Goal: Communication & Community: Answer question/provide support

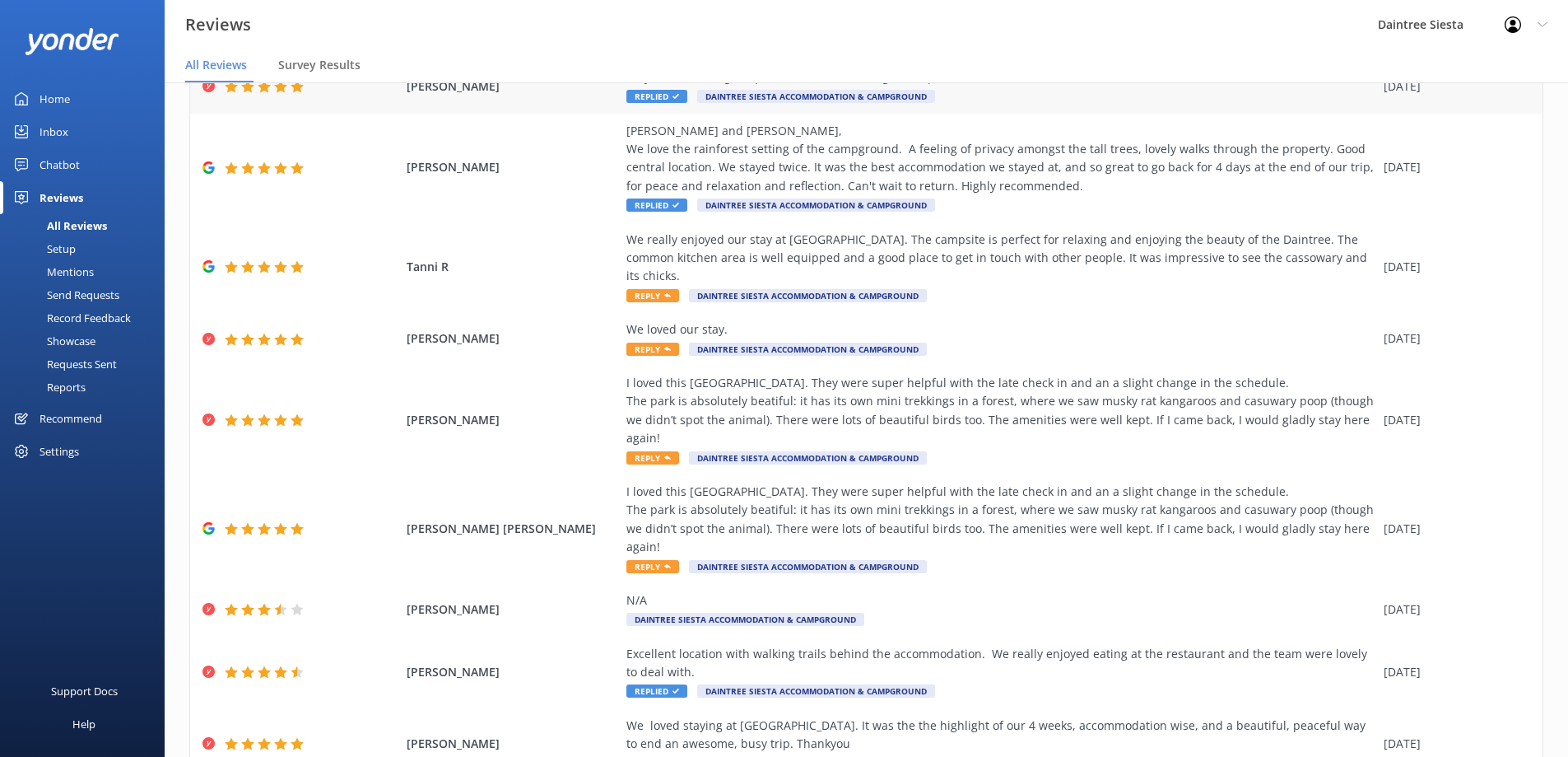
scroll to position [329, 0]
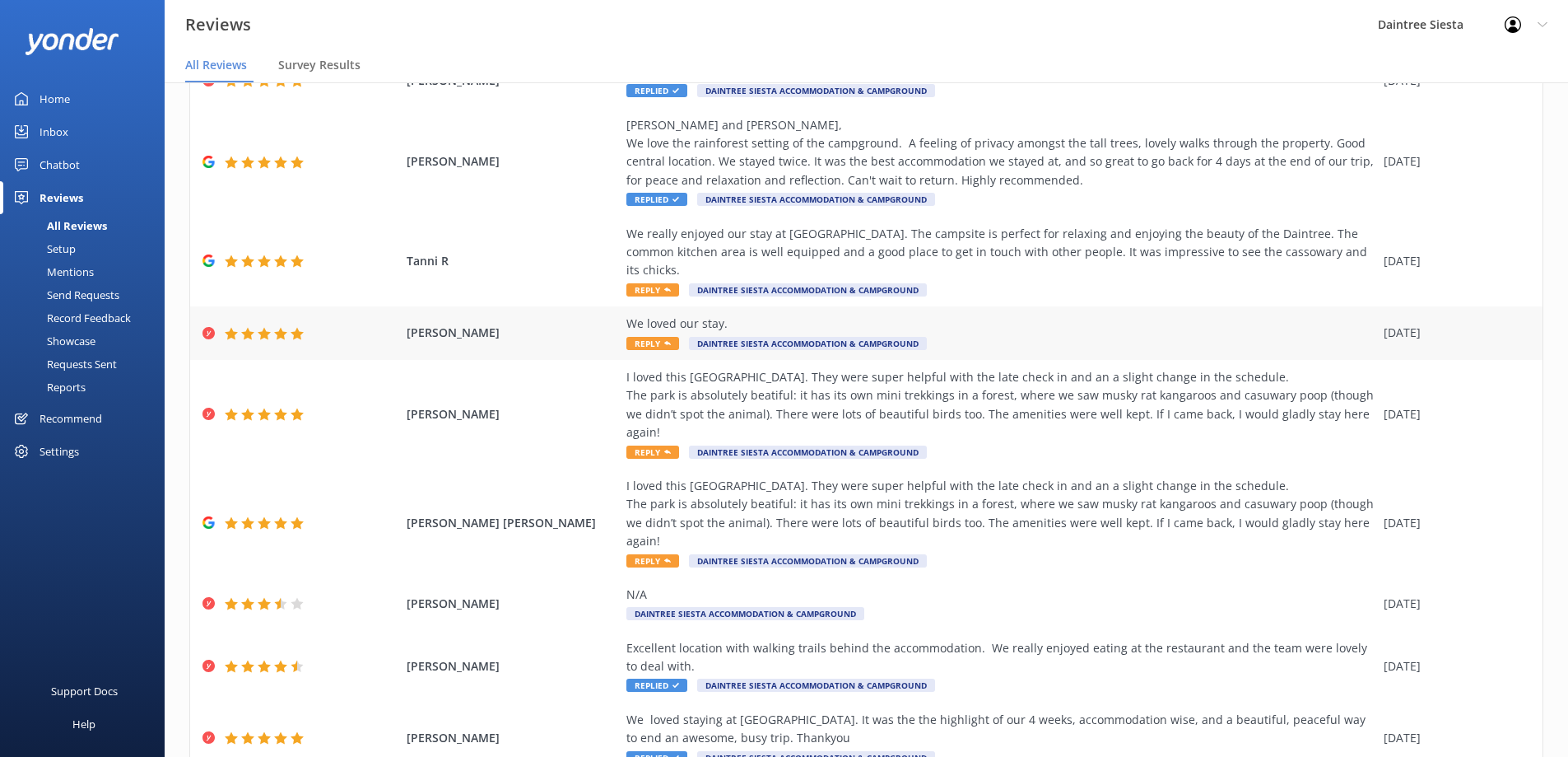
click at [642, 336] on span "Reply" at bounding box center [652, 343] width 52 height 13
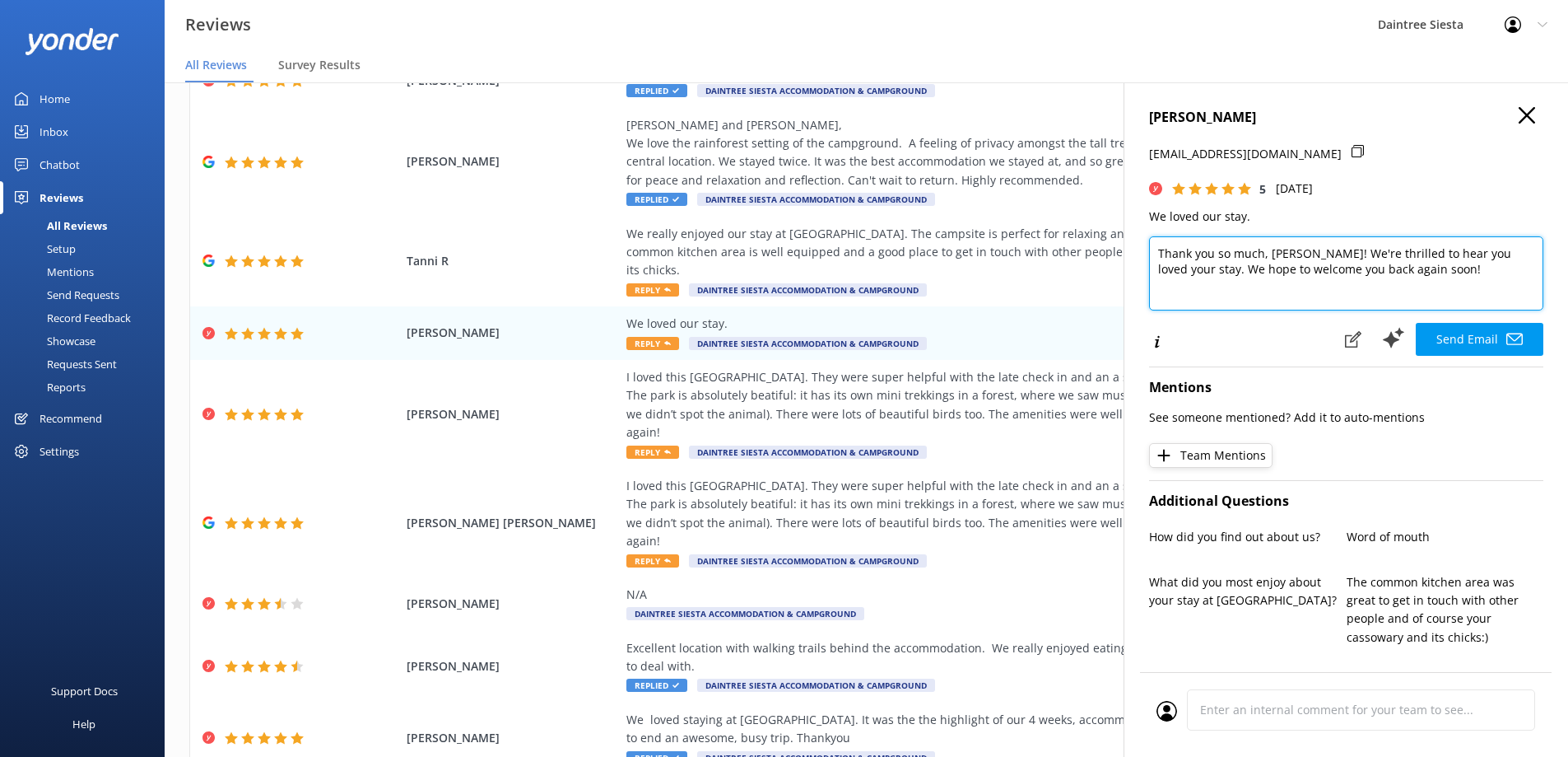
click at [1299, 252] on textarea "Thank you so much, [PERSON_NAME]! We're thrilled to hear you loved your stay. W…" at bounding box center [1346, 272] width 394 height 74
click at [1227, 268] on textarea "Thank you so much, [PERSON_NAME]. We're thrilled to hear you loved your stay. W…" at bounding box center [1346, 272] width 394 height 74
click at [1369, 264] on textarea "Thank you so much, [PERSON_NAME]. We're glad to hear you loved your stay. We ho…" at bounding box center [1346, 272] width 394 height 74
click at [1373, 264] on textarea "Thank you so much, [PERSON_NAME]. We're glad to hear you loved your stay. We ho…" at bounding box center [1346, 272] width 394 height 74
click at [1390, 289] on textarea "Thank you so much, [PERSON_NAME]. We're glad to hear you loved your stay. We ho…" at bounding box center [1346, 272] width 394 height 74
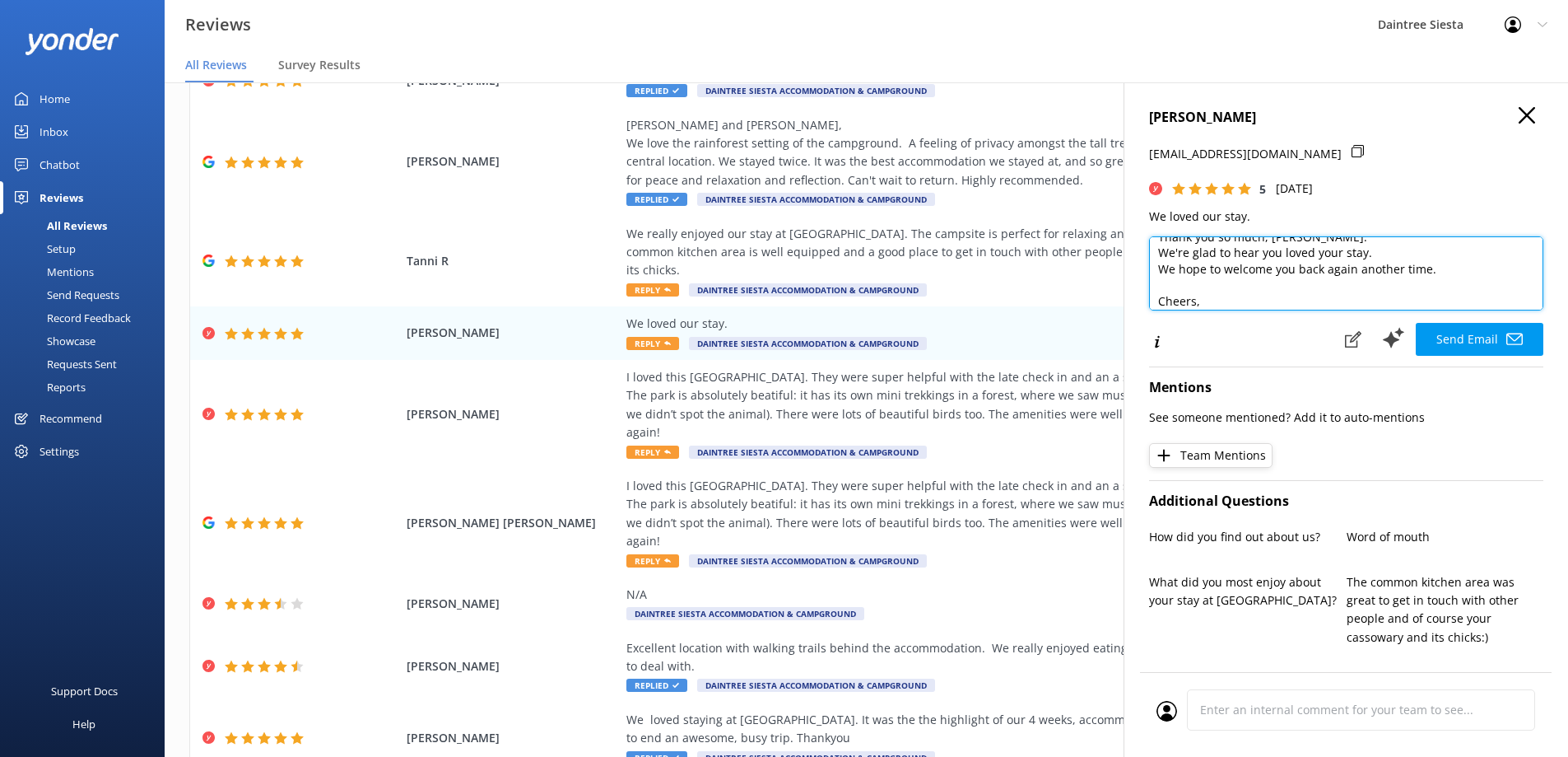
scroll to position [32, 0]
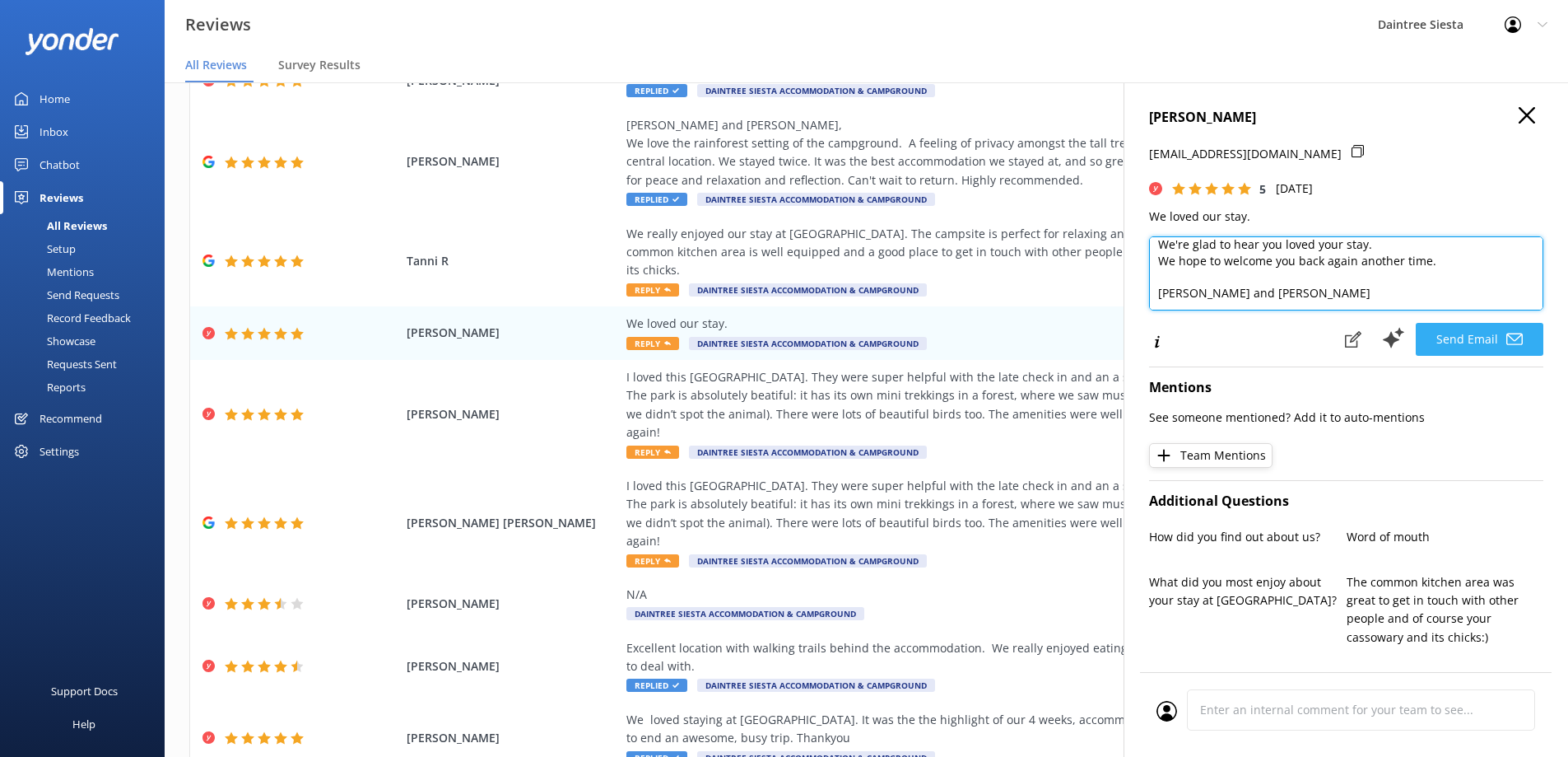
type textarea "Thank you so much, [PERSON_NAME]. We're glad to hear you loved your stay. We ho…"
click at [1438, 349] on button "Send Email" at bounding box center [1480, 339] width 128 height 33
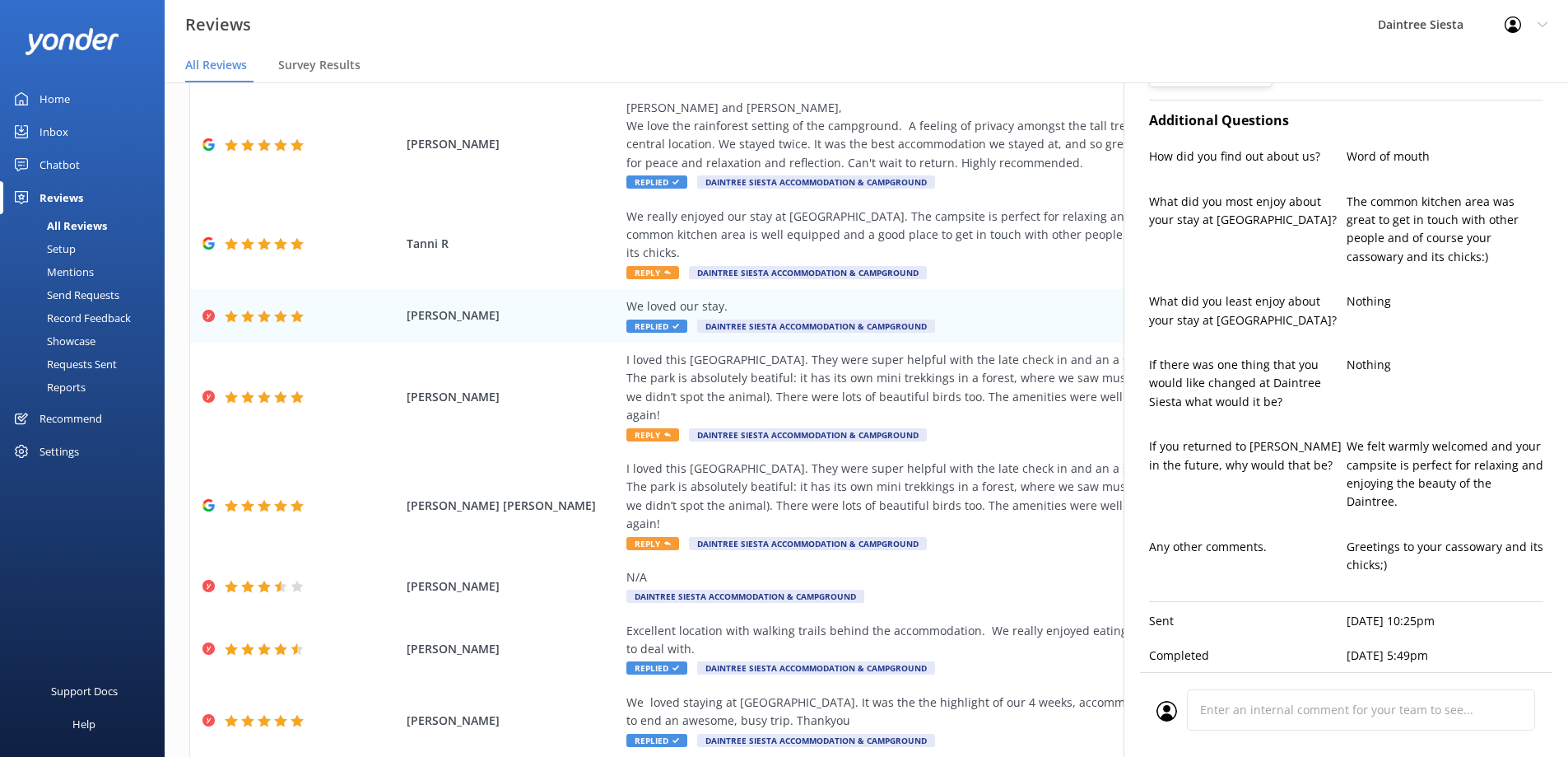
scroll to position [33, 0]
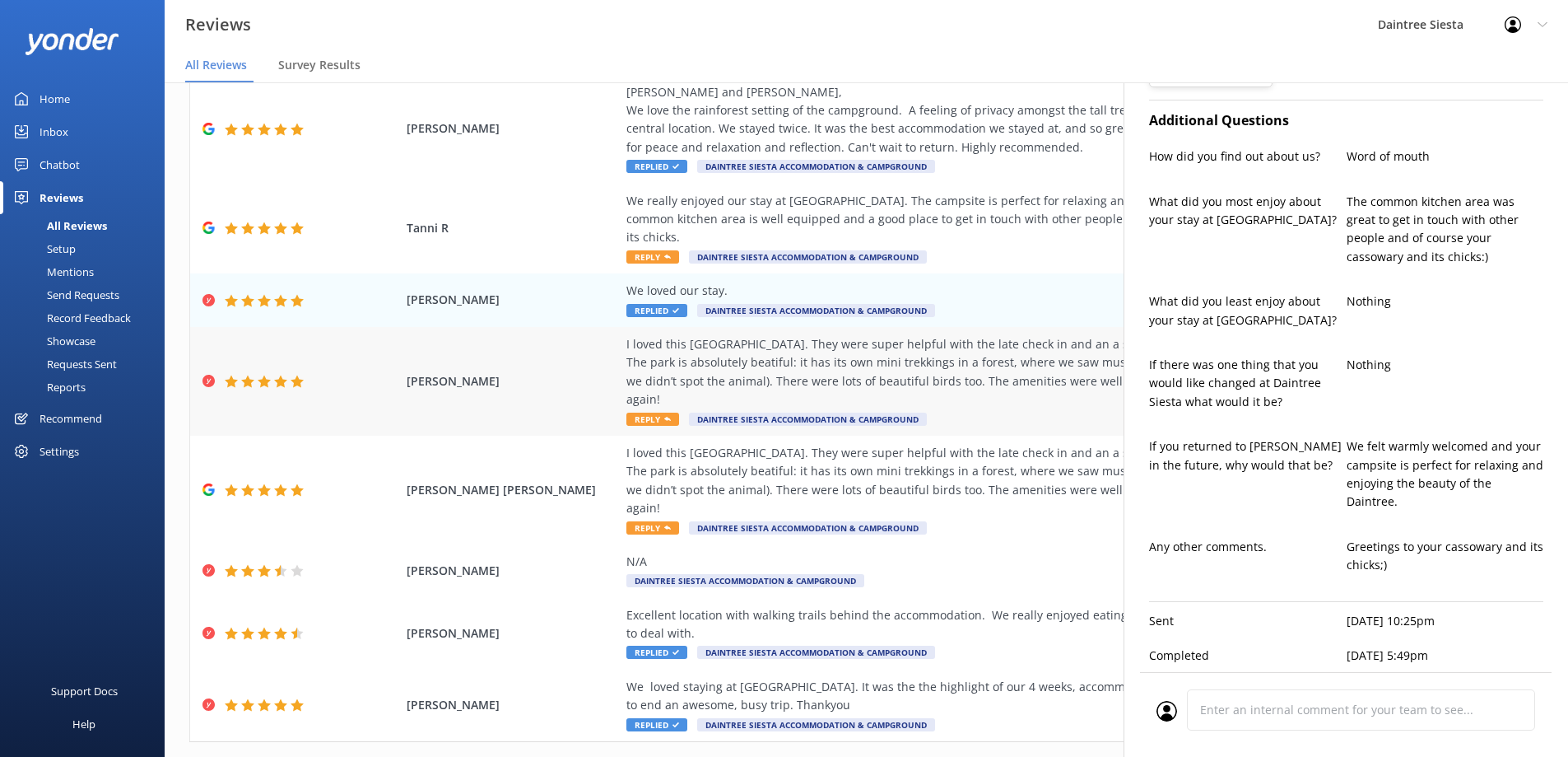
click at [634, 413] on span "Reply" at bounding box center [652, 419] width 52 height 13
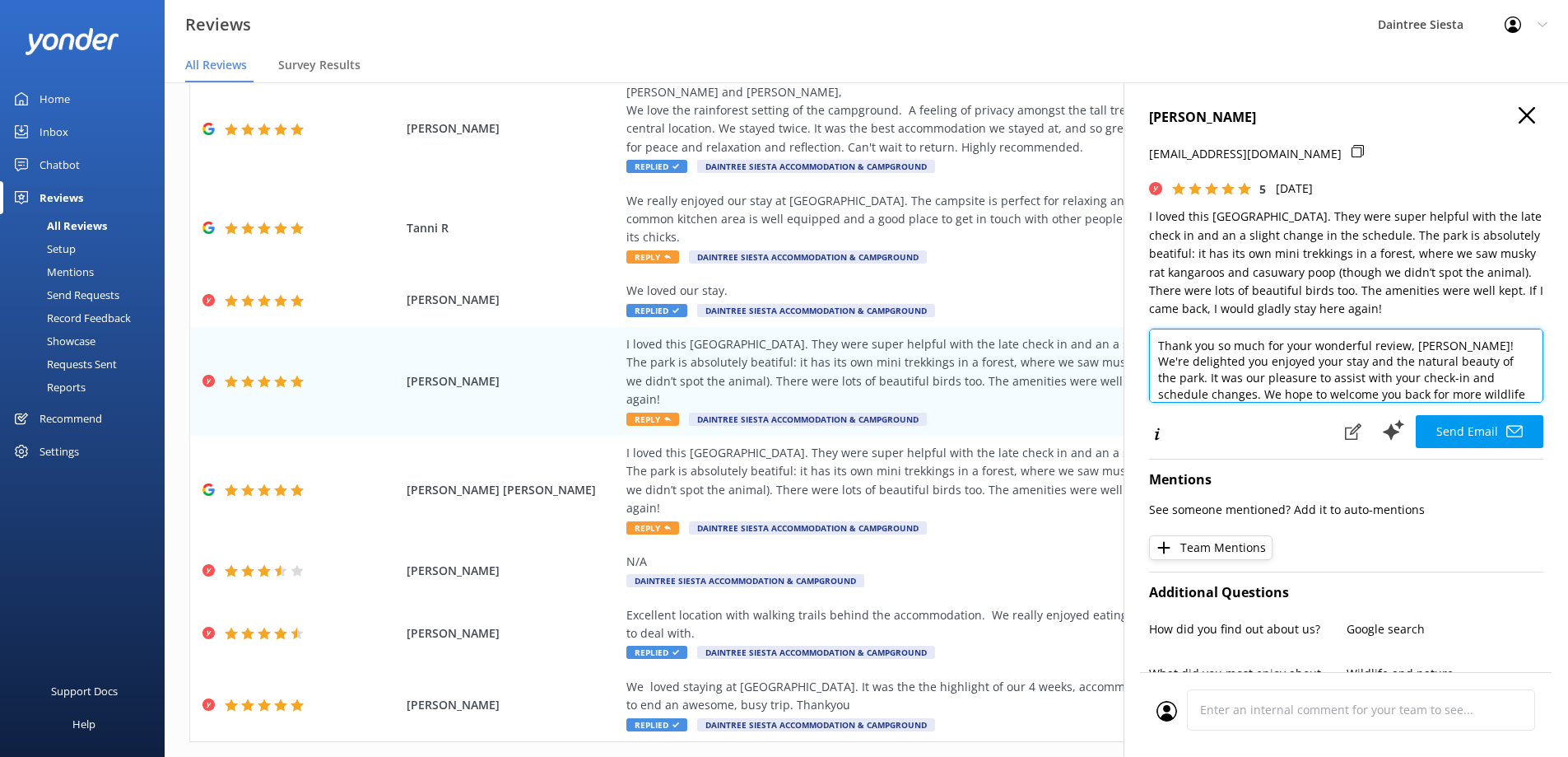
click at [1437, 345] on textarea "Thank you so much for your wonderful review, [PERSON_NAME]! We're delighted you…" at bounding box center [1346, 365] width 394 height 74
drag, startPoint x: 1209, startPoint y: 362, endPoint x: 1159, endPoint y: 344, distance: 53.1
click at [1159, 344] on textarea "Thank you so much for your wonderful review, [PERSON_NAME]. And for sharing on …" at bounding box center [1346, 365] width 394 height 74
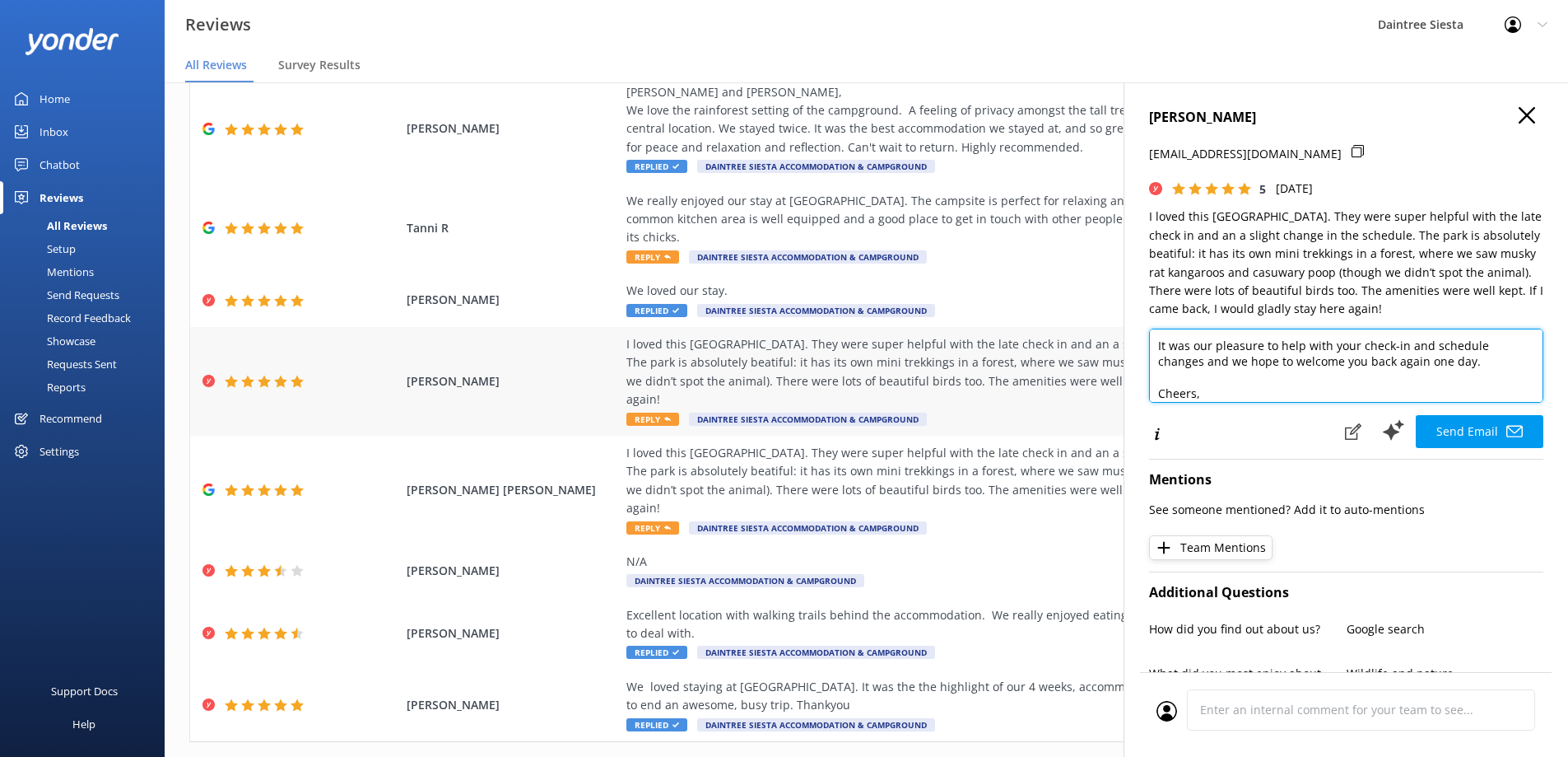
scroll to position [64, 0]
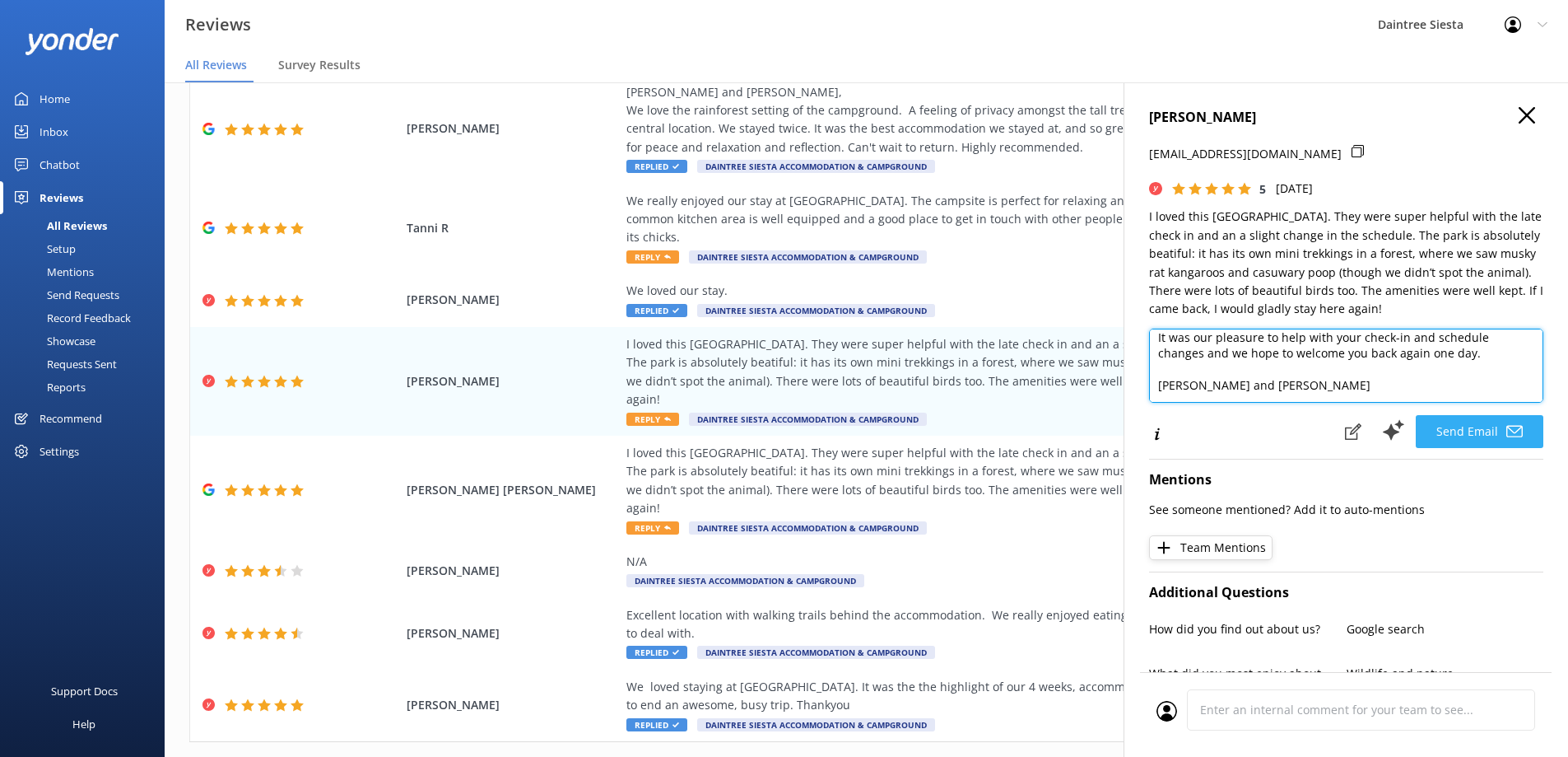
type textarea "Thank you so much for your wonderful review, [PERSON_NAME]. And for sharing on …"
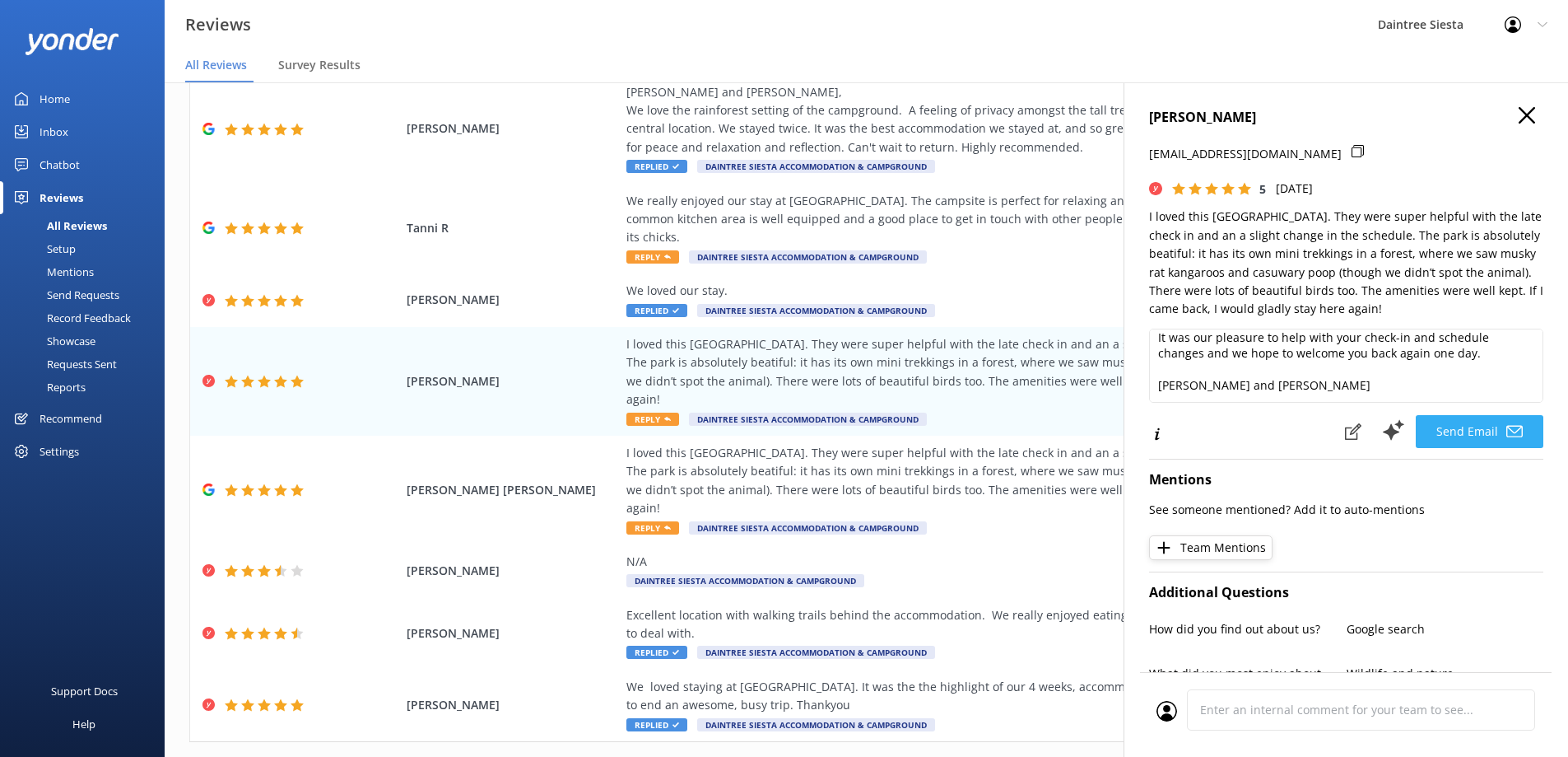
click at [1444, 429] on button "Send Email" at bounding box center [1480, 431] width 128 height 33
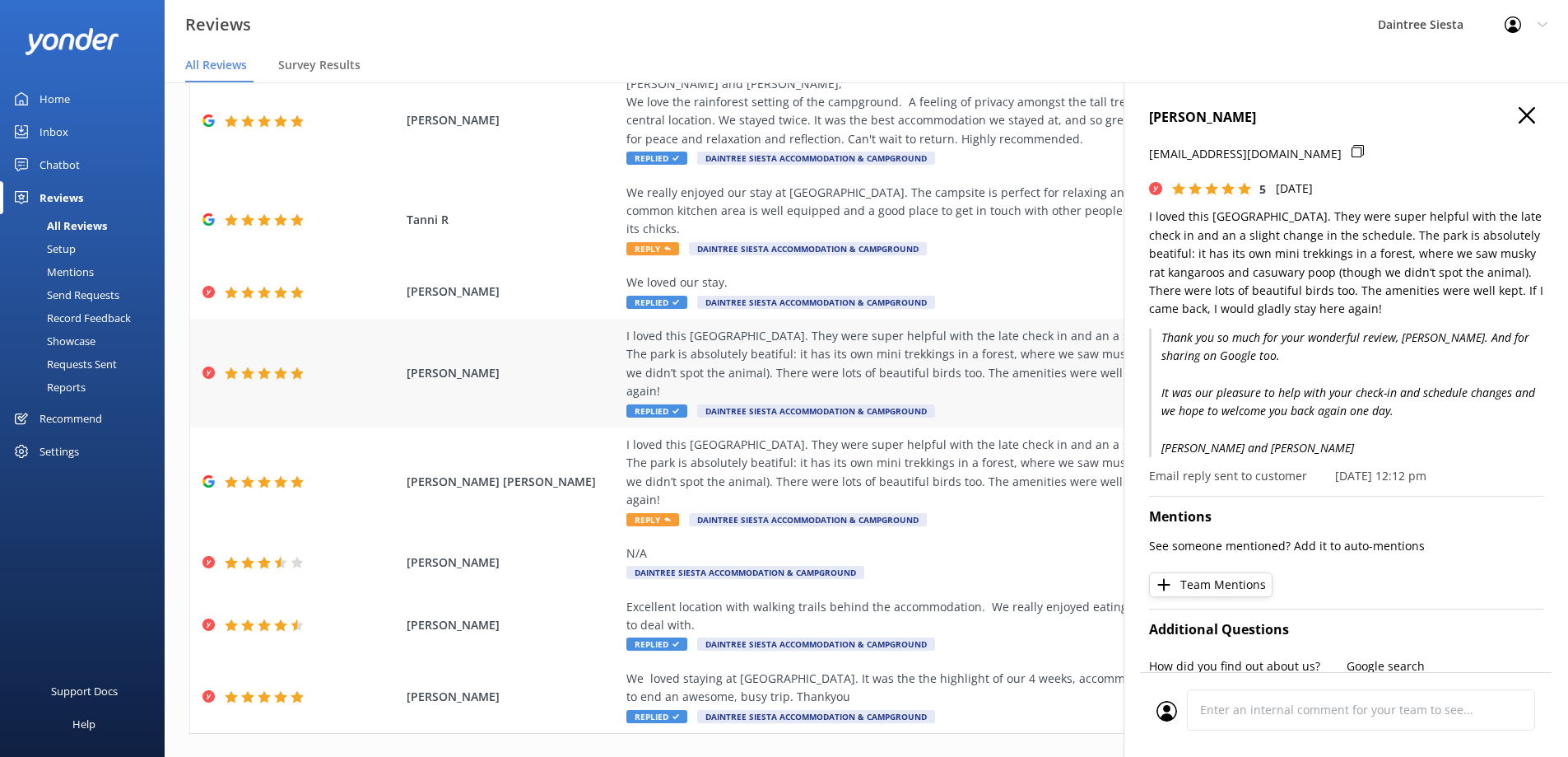
scroll to position [346, 0]
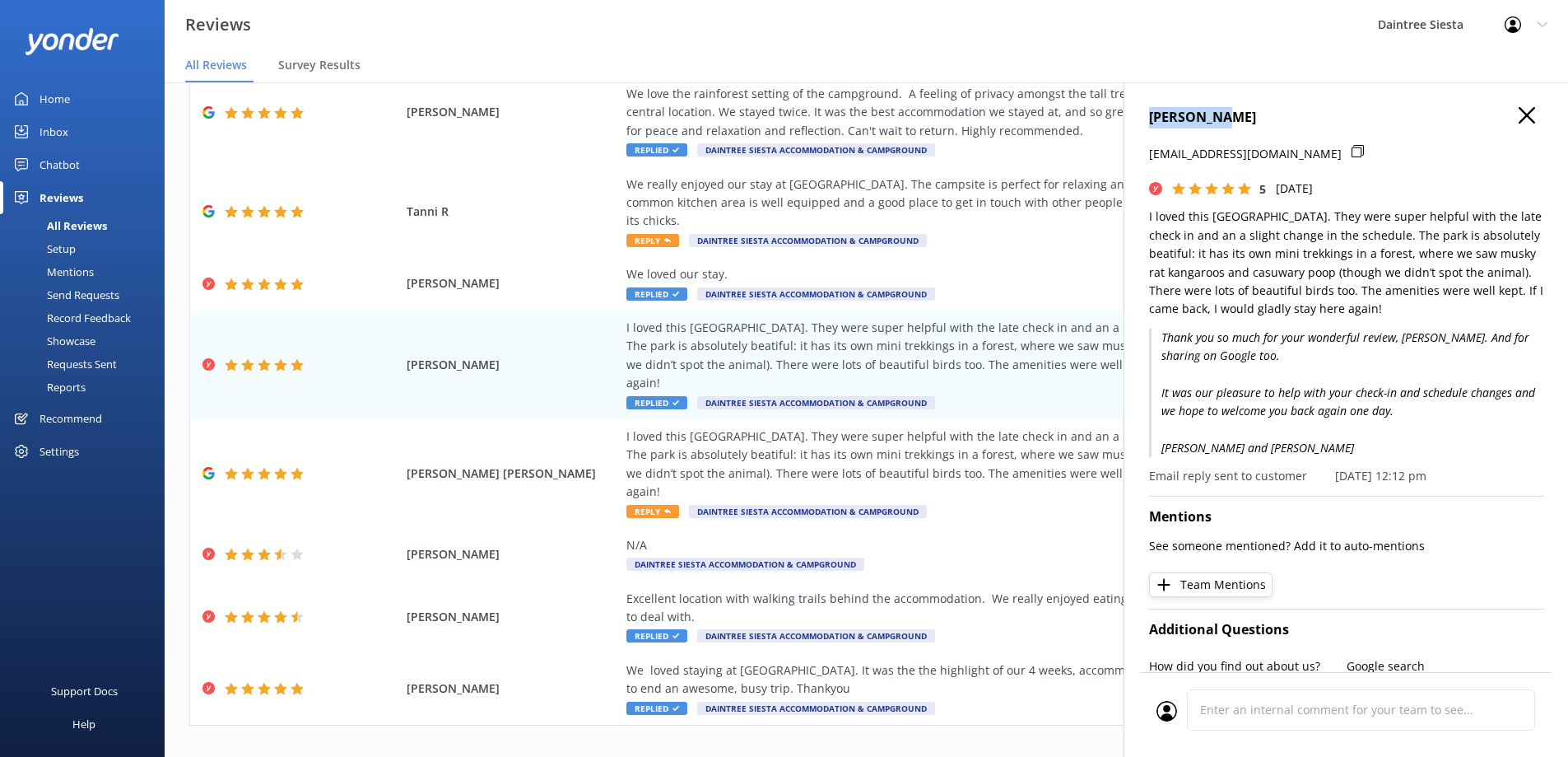
click at [1517, 107] on div "[PERSON_NAME] [PERSON_NAME][EMAIL_ADDRESS][DOMAIN_NAME] 5 [DATE] I loved this […" at bounding box center [1345, 461] width 445 height 757
click at [1519, 117] on icon "button" at bounding box center [1527, 115] width 17 height 17
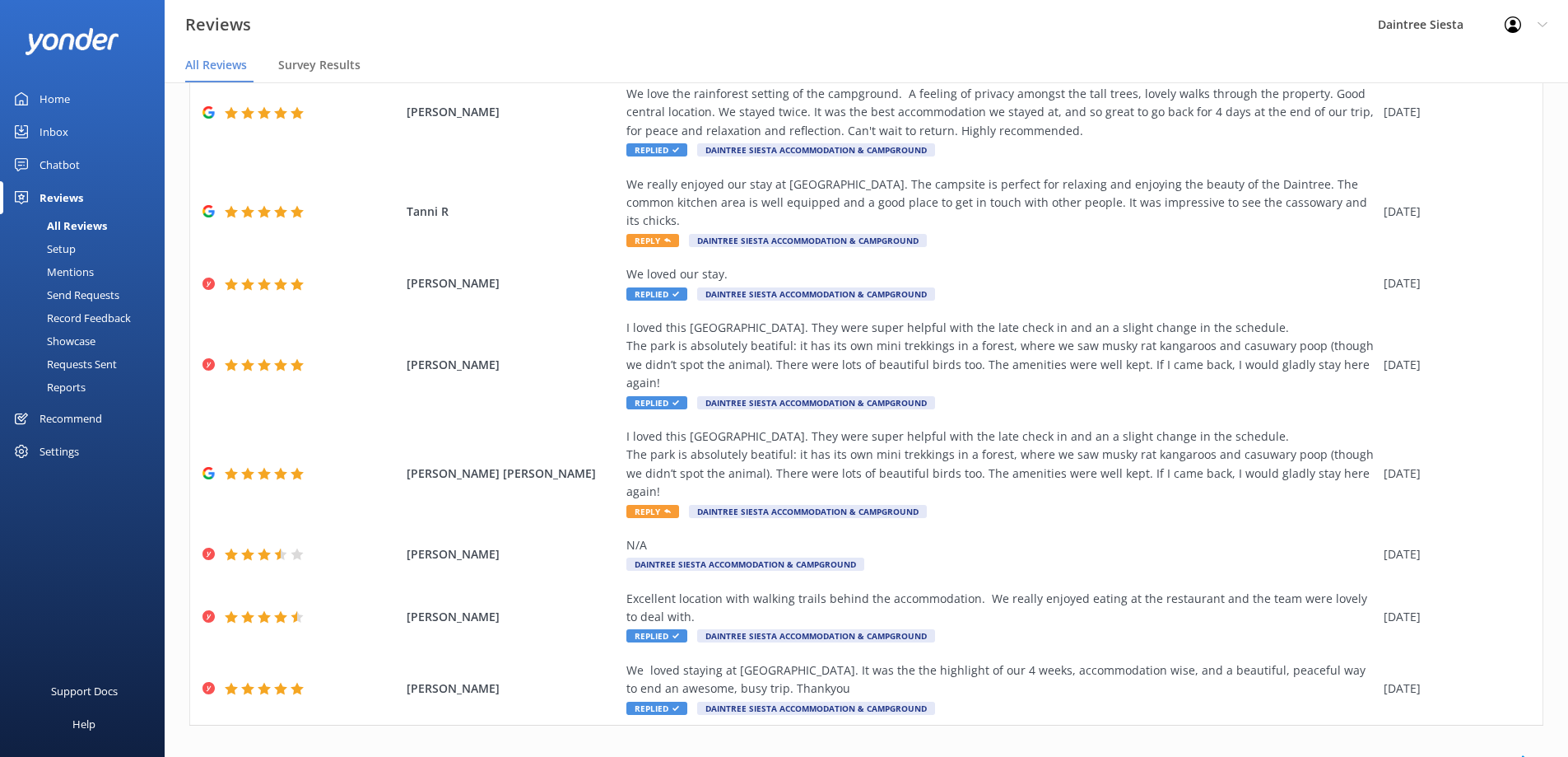
click at [1271, 753] on link "2" at bounding box center [1280, 761] width 22 height 16
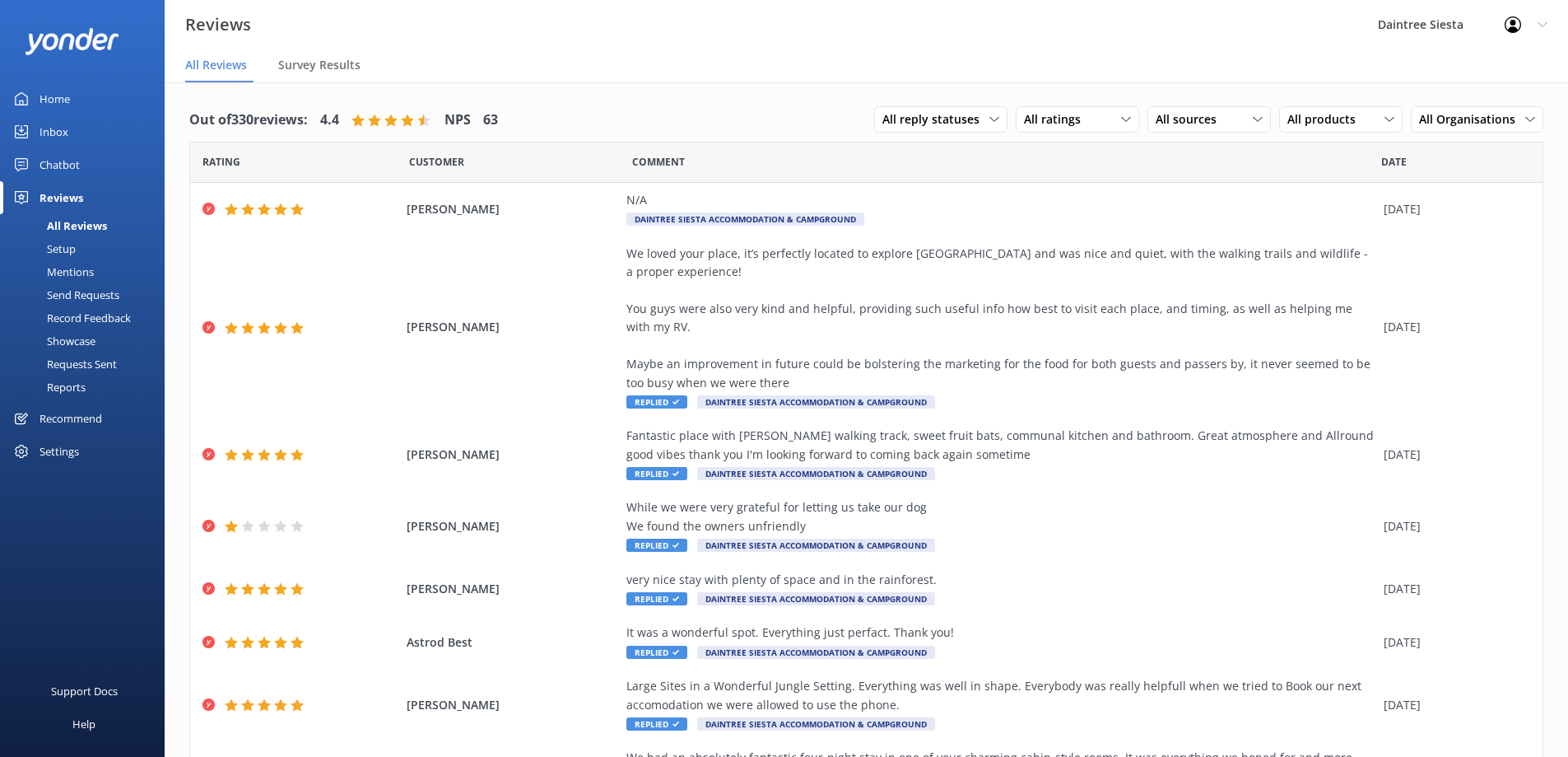
click at [69, 199] on div "Reviews" at bounding box center [61, 197] width 43 height 33
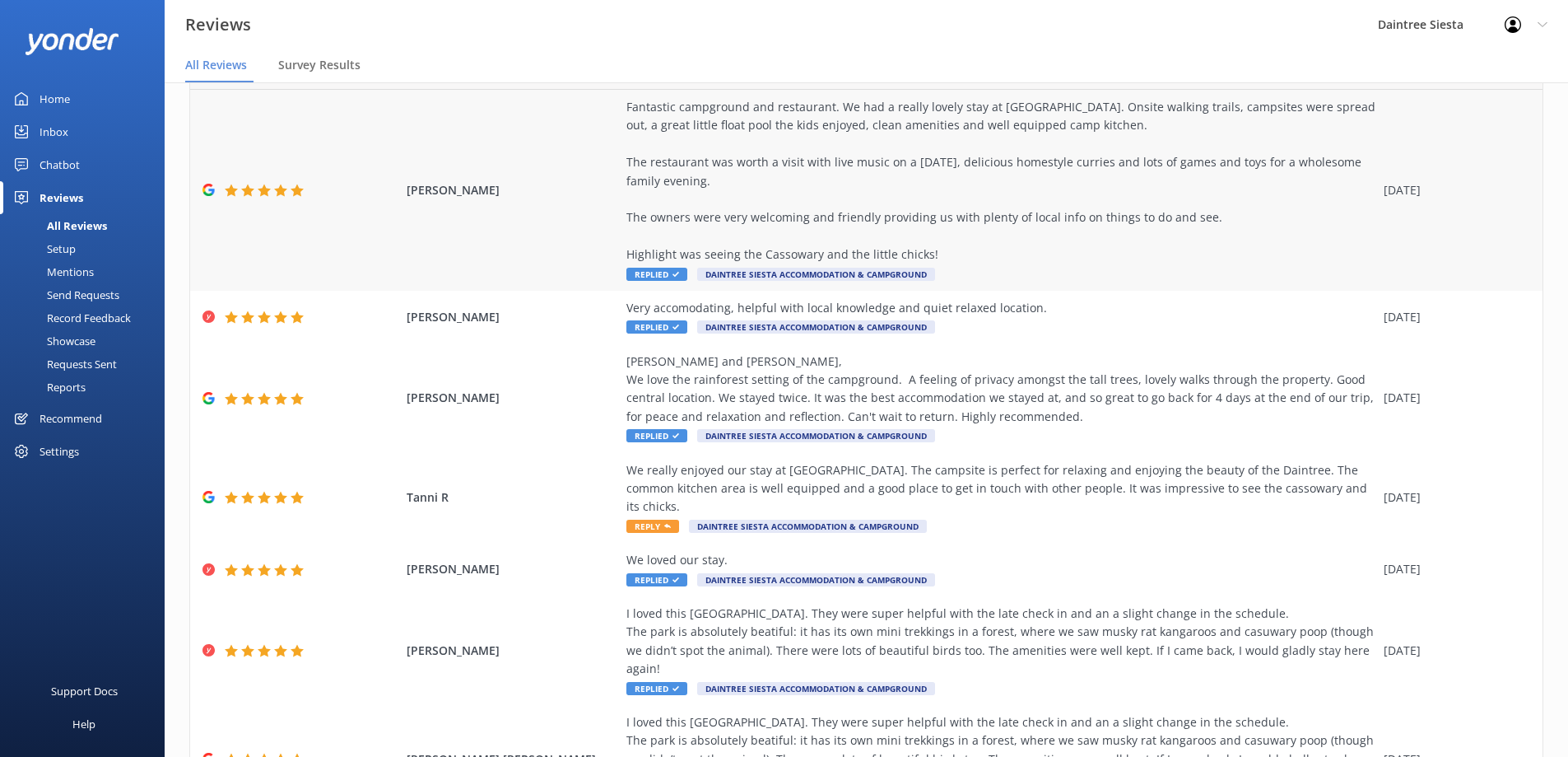
scroll to position [165, 0]
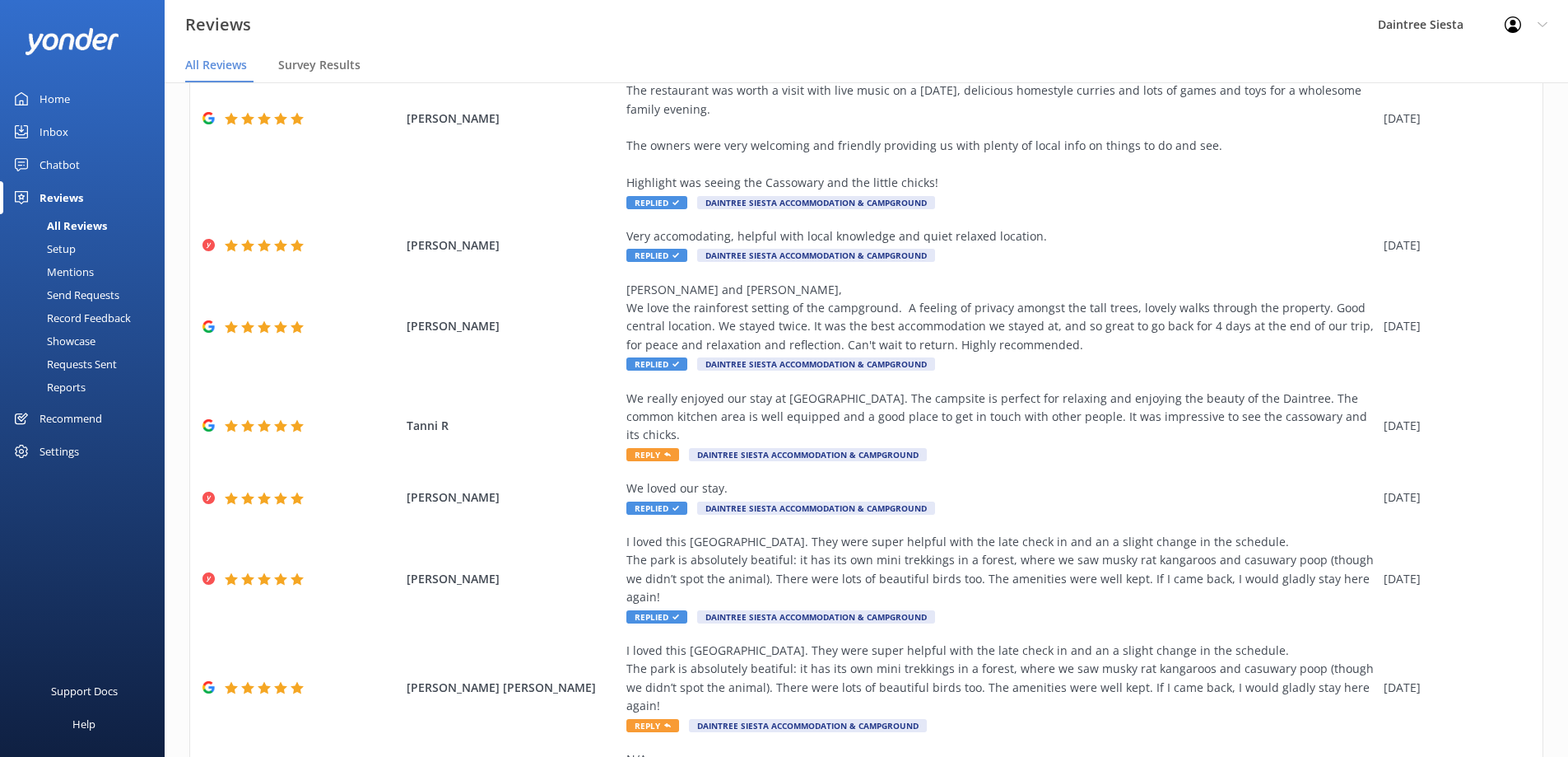
click at [70, 200] on div "Reviews" at bounding box center [61, 197] width 43 height 33
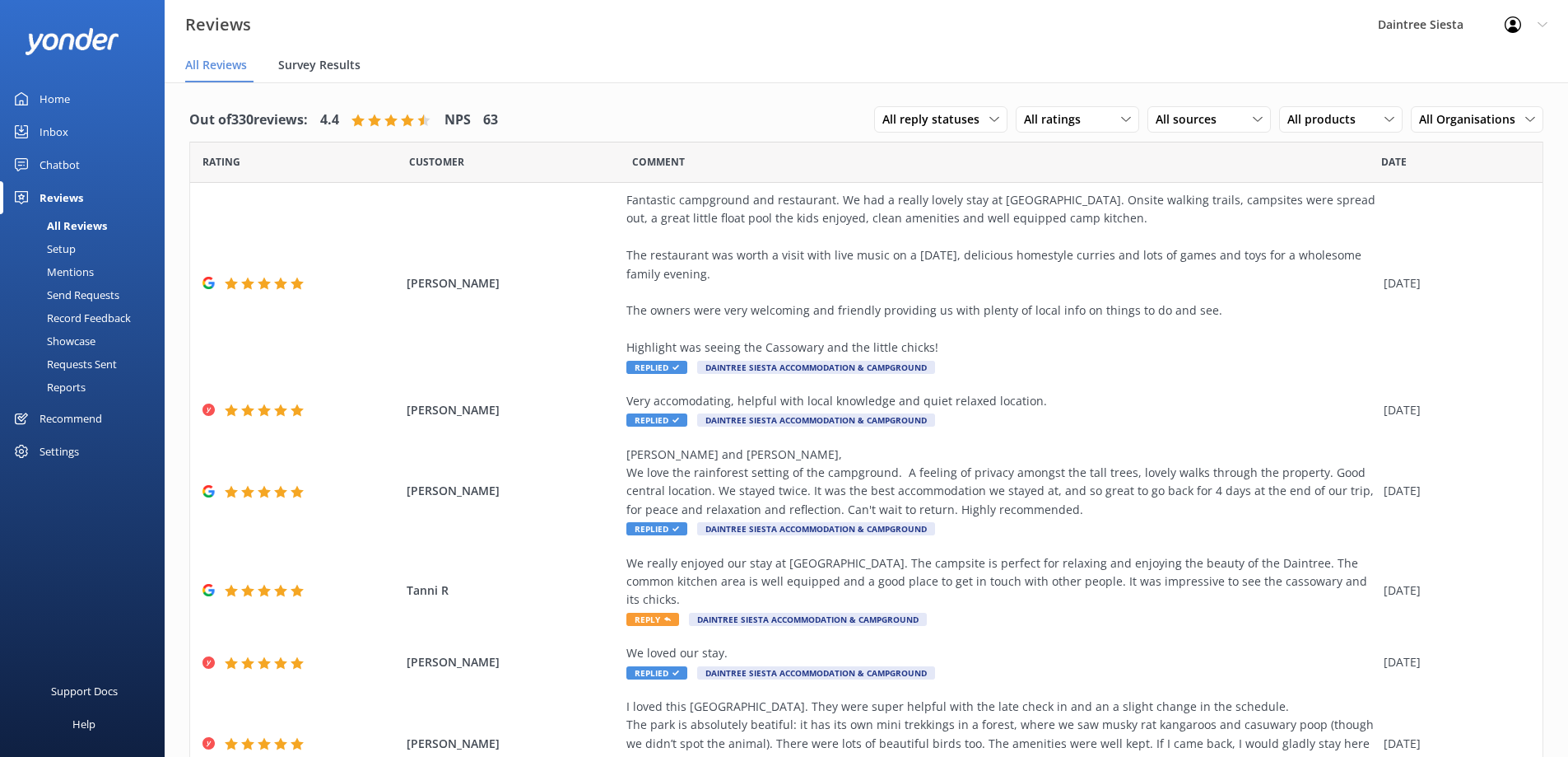
click at [326, 64] on span "Survey Results" at bounding box center [319, 65] width 83 height 17
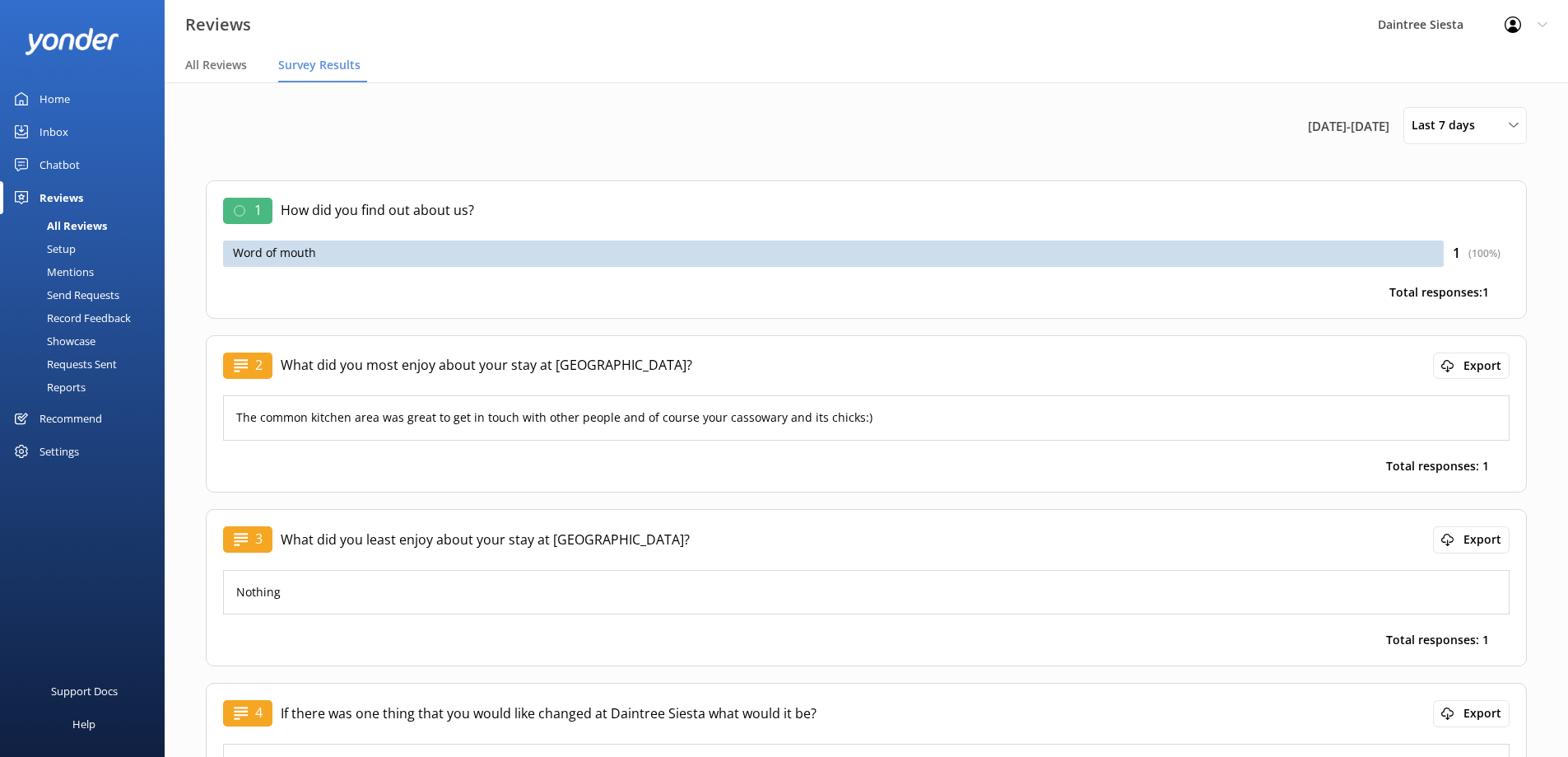
click at [53, 94] on div "Home" at bounding box center [55, 99] width 30 height 33
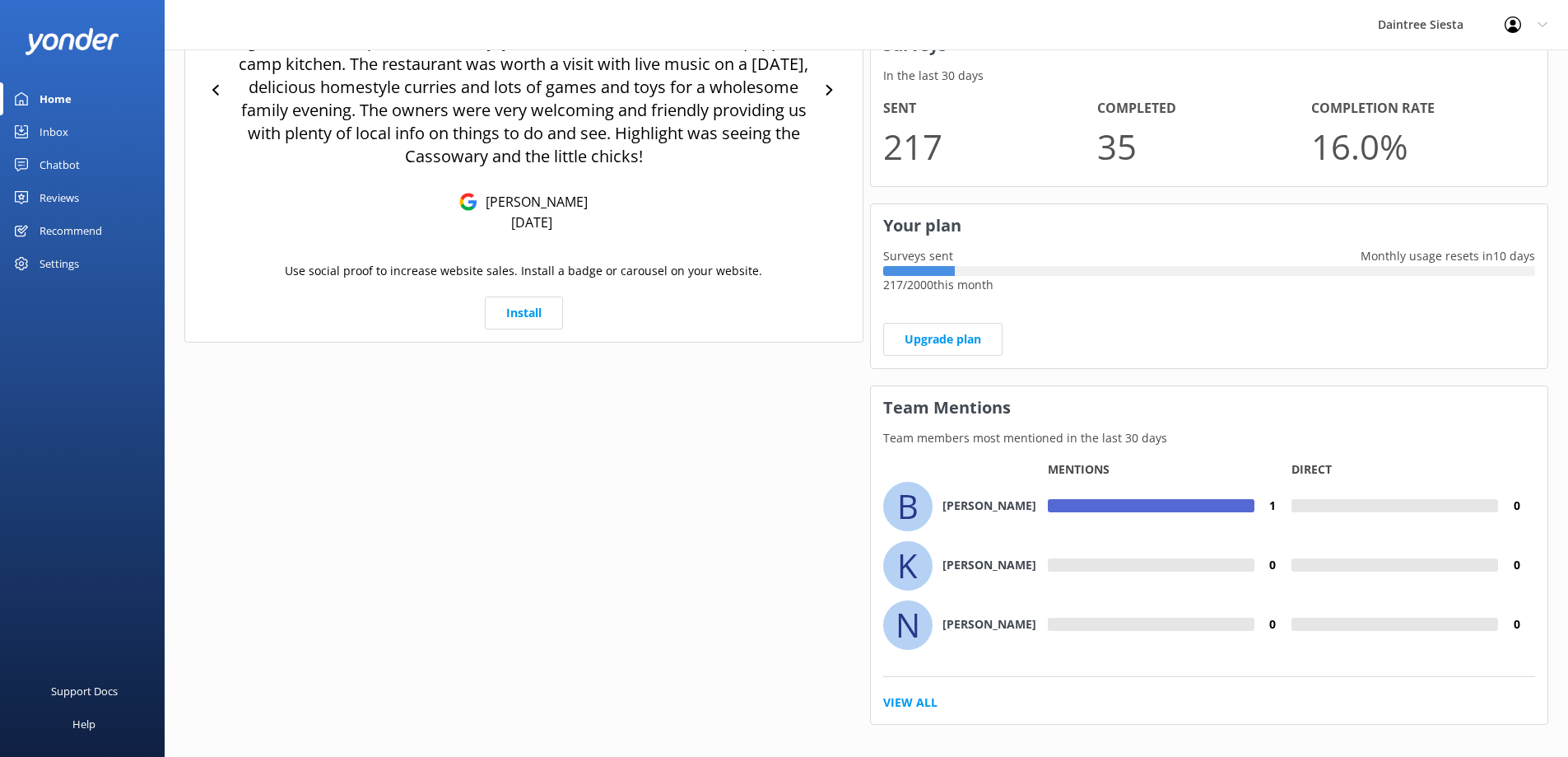
scroll to position [878, 0]
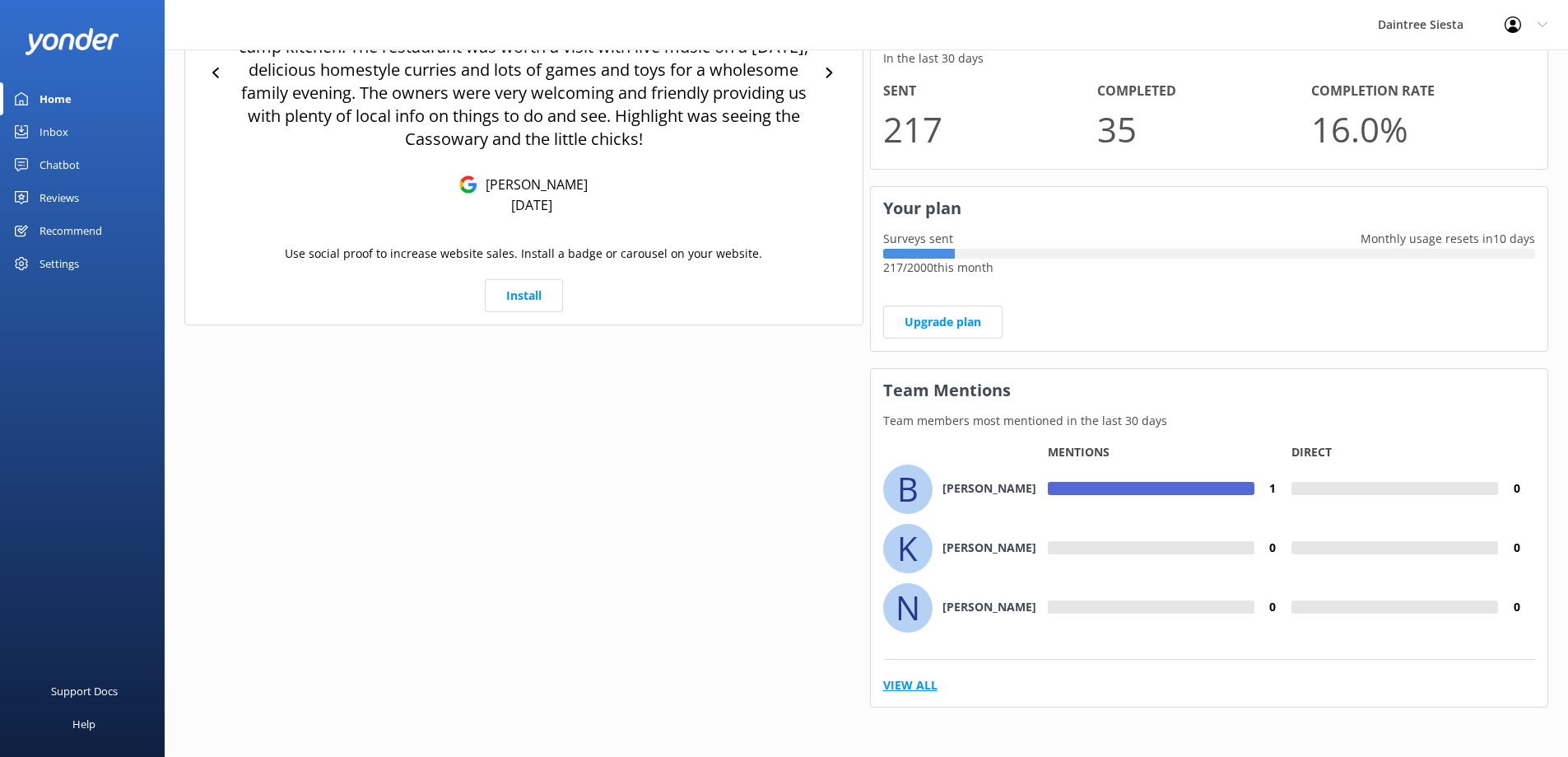
click at [888, 684] on link "View All" at bounding box center [910, 685] width 54 height 18
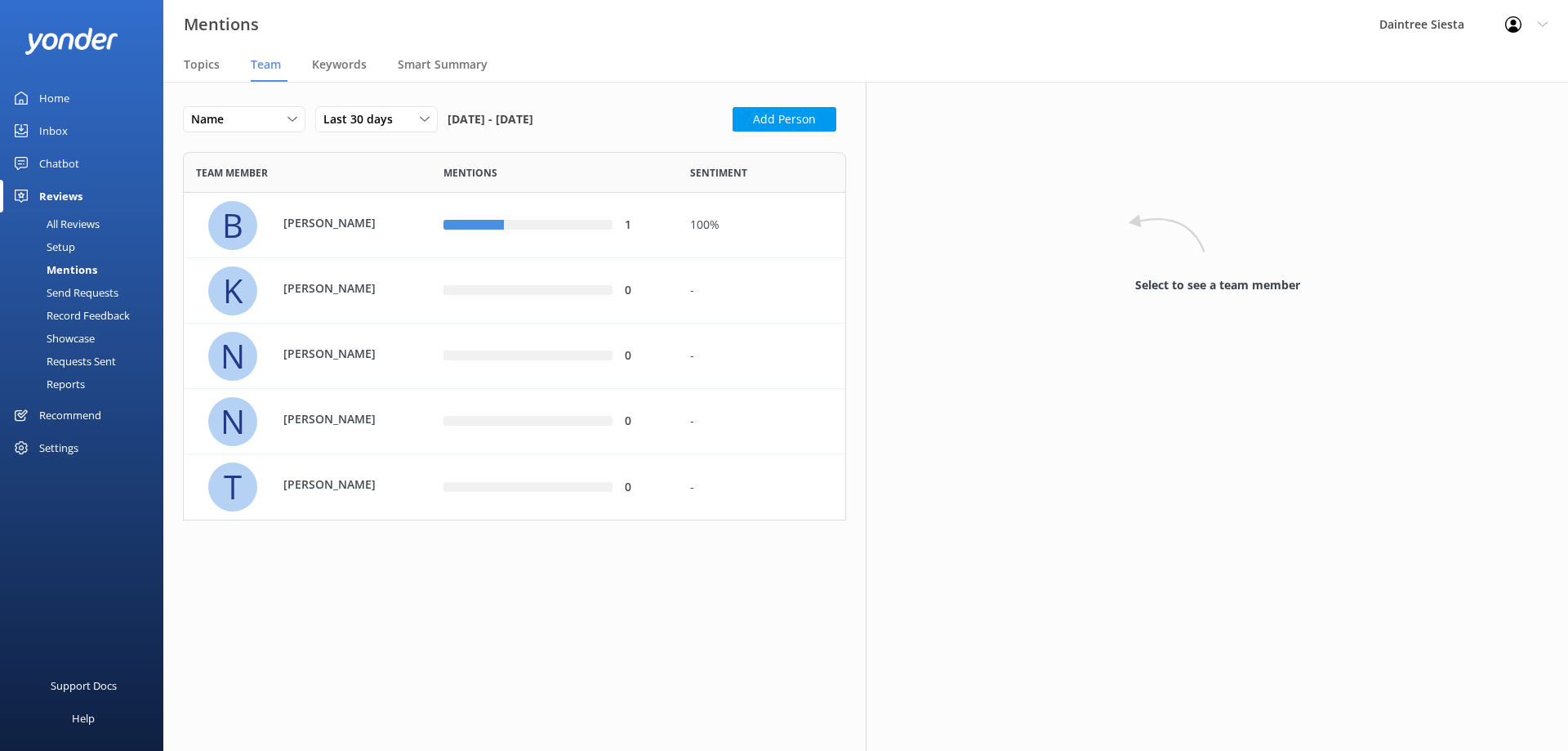
scroll to position [356, 651]
click at [85, 271] on div "Mentions" at bounding box center [53, 269] width 87 height 23
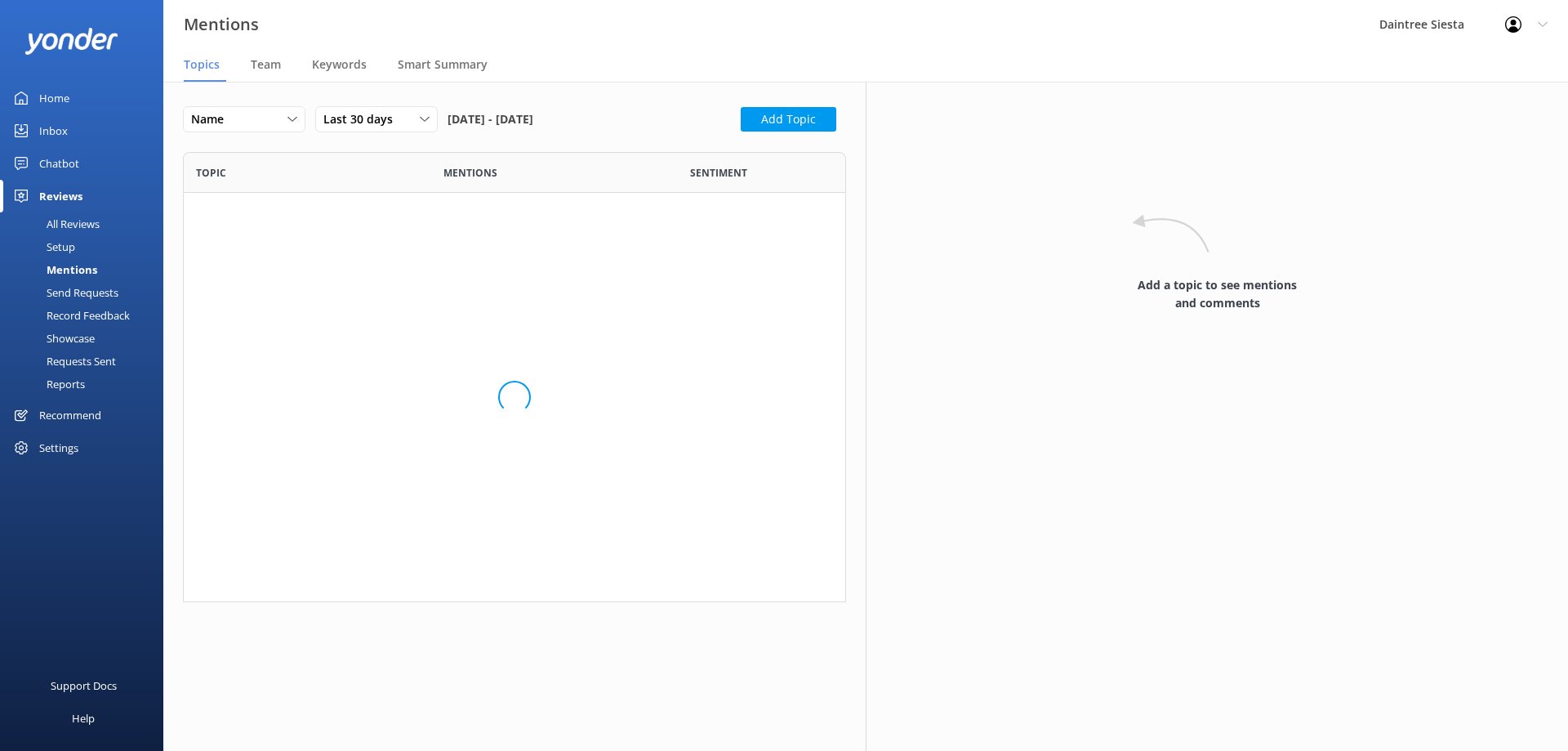
scroll to position [552, 638]
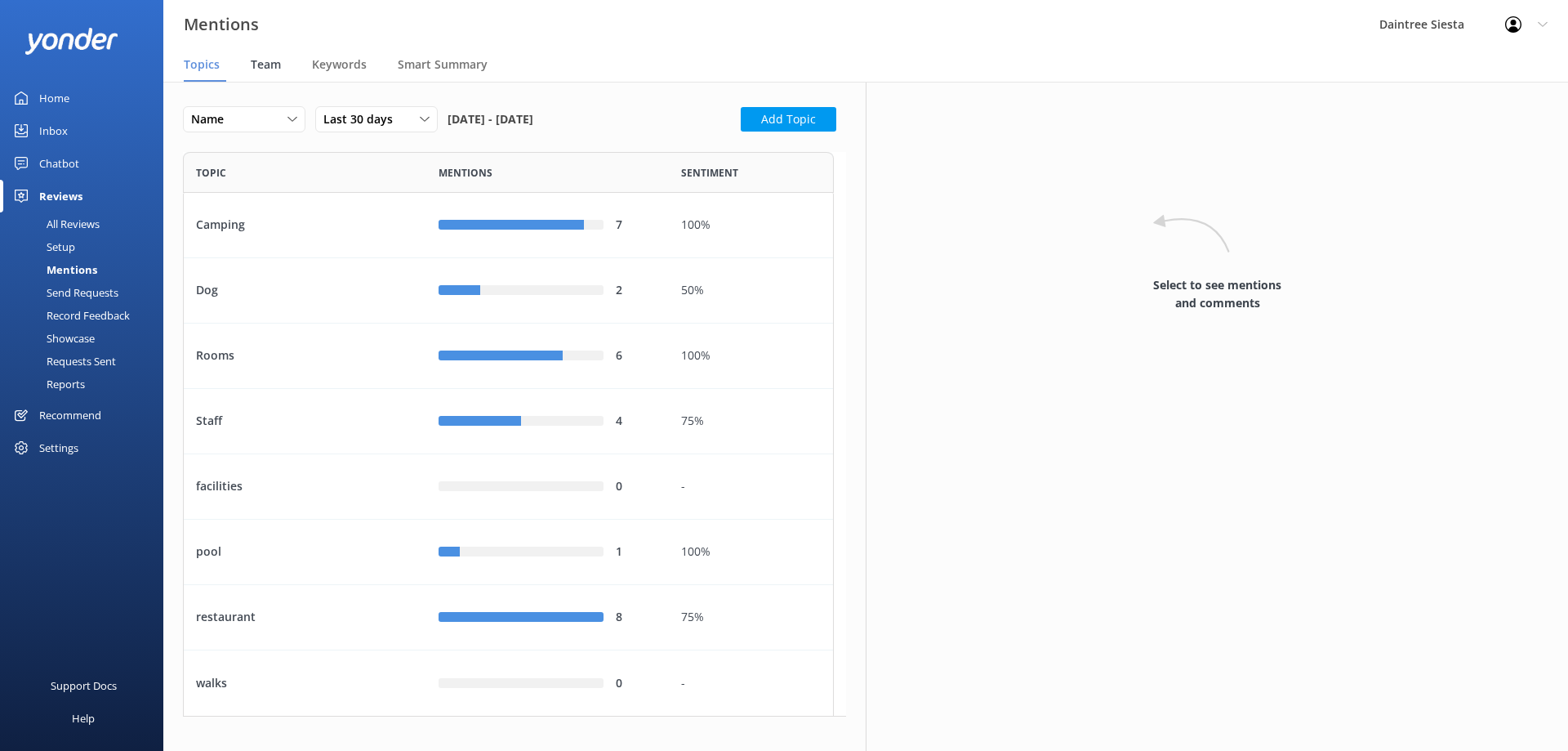
click at [277, 65] on span "Team" at bounding box center [266, 64] width 30 height 17
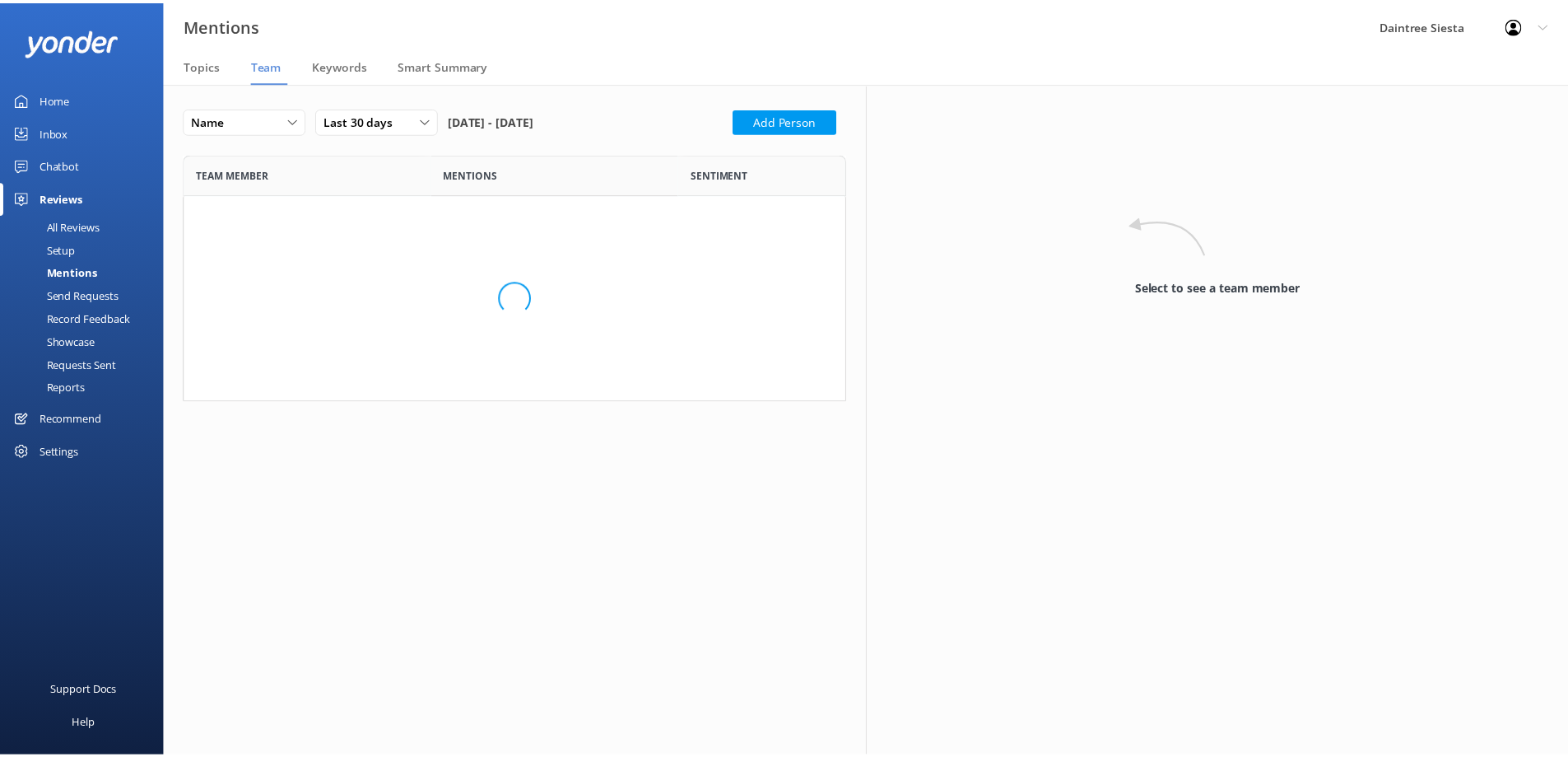
scroll to position [359, 656]
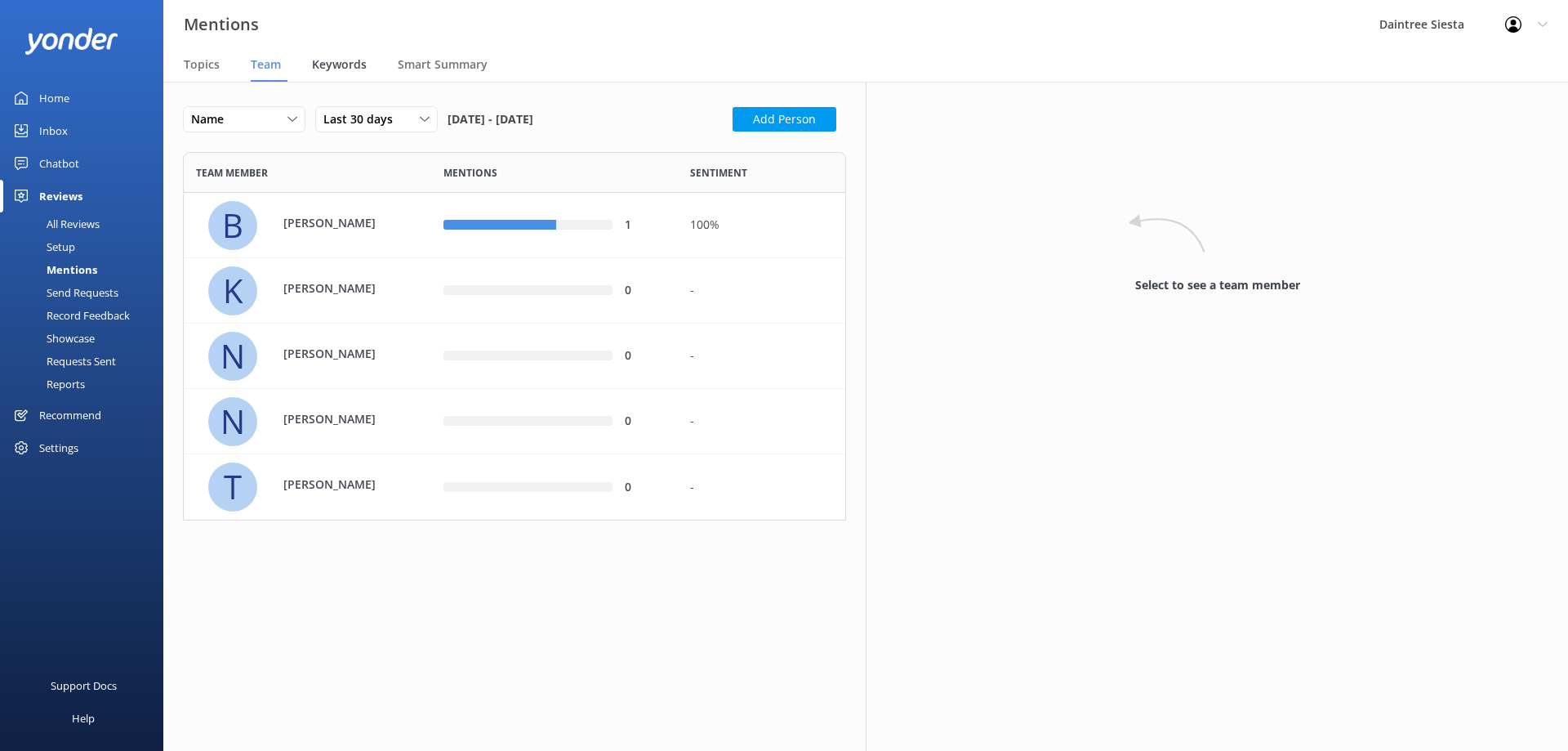
click at [333, 67] on span "Keywords" at bounding box center [339, 64] width 55 height 17
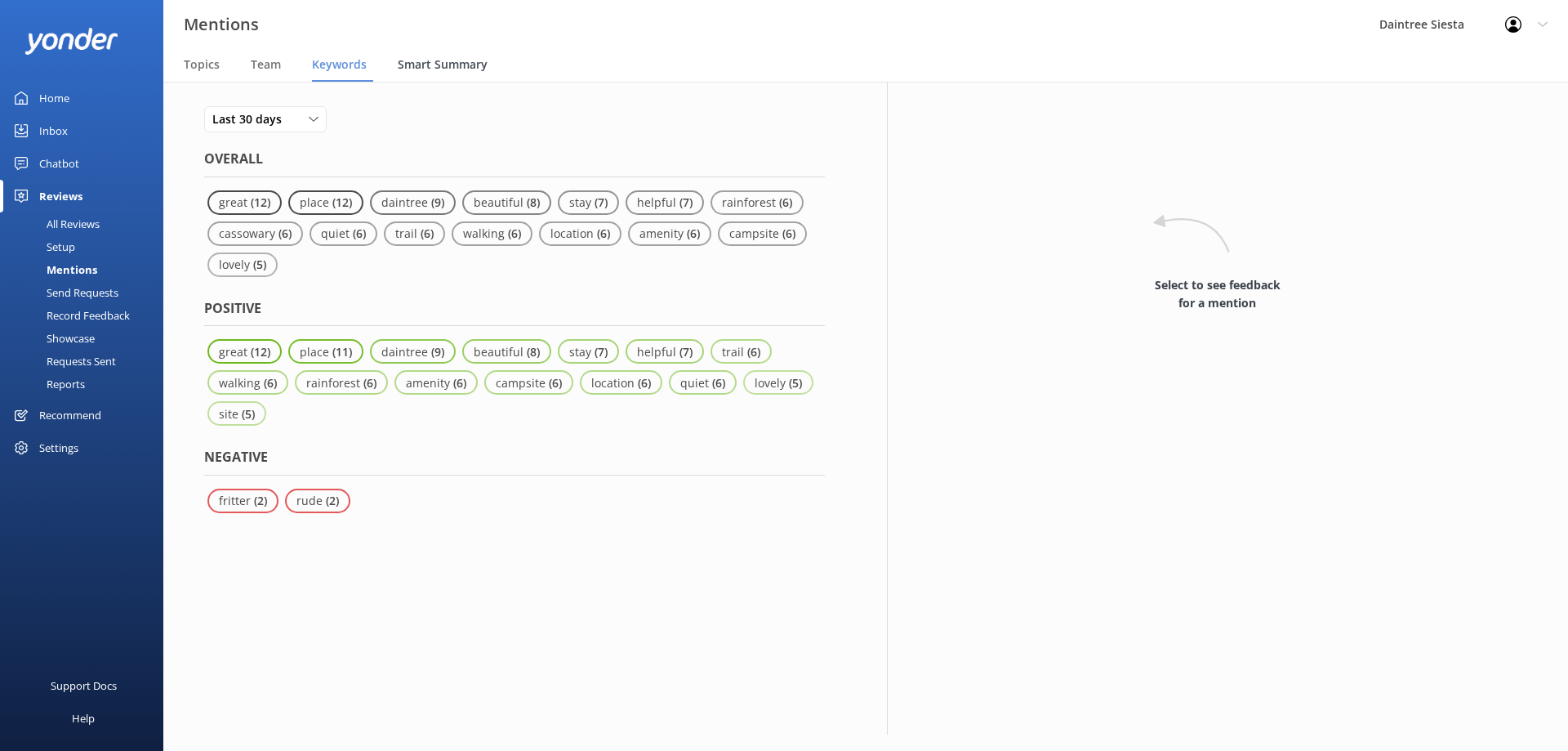
click at [428, 63] on span "Smart Summary" at bounding box center [443, 64] width 90 height 17
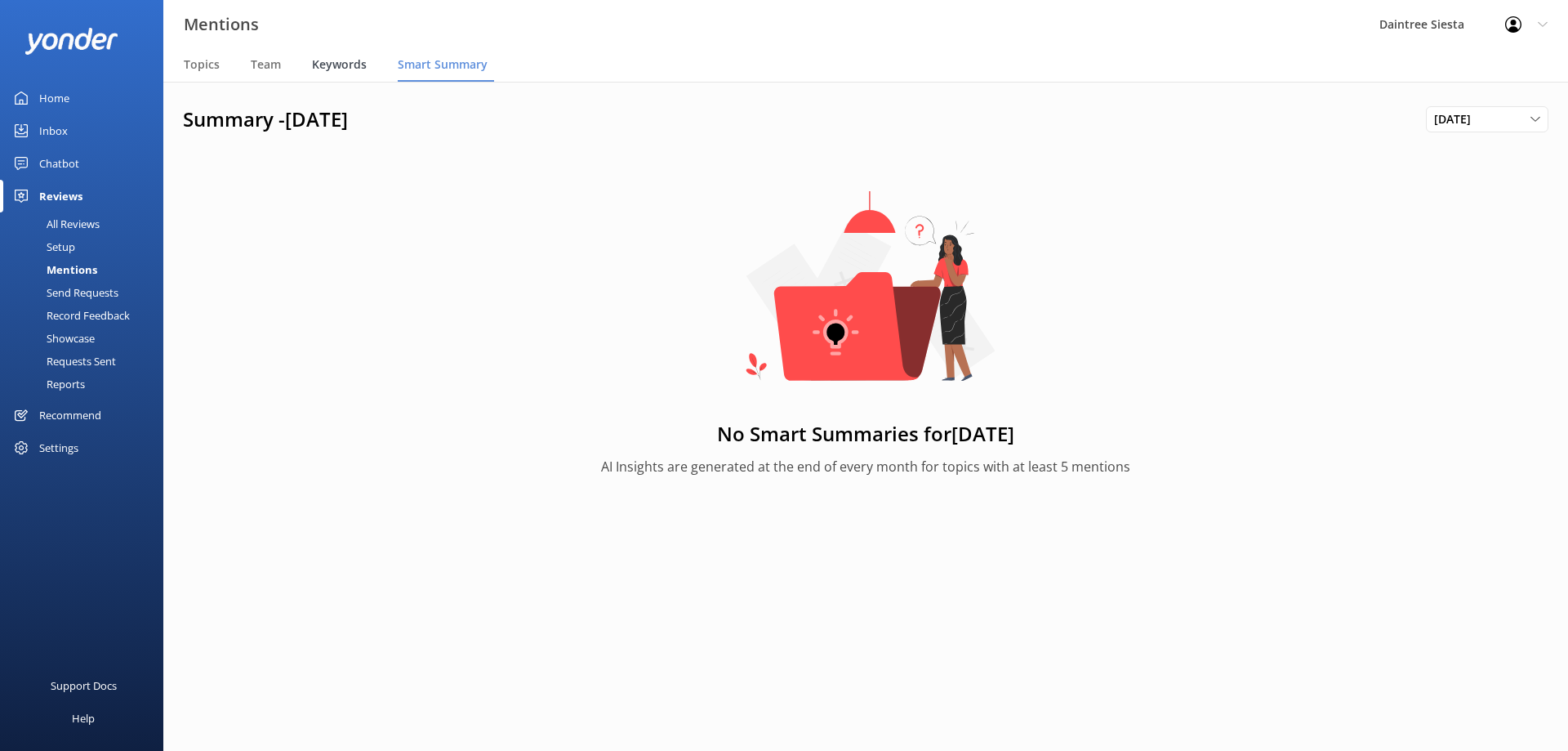
click at [349, 64] on span "Keywords" at bounding box center [339, 64] width 55 height 17
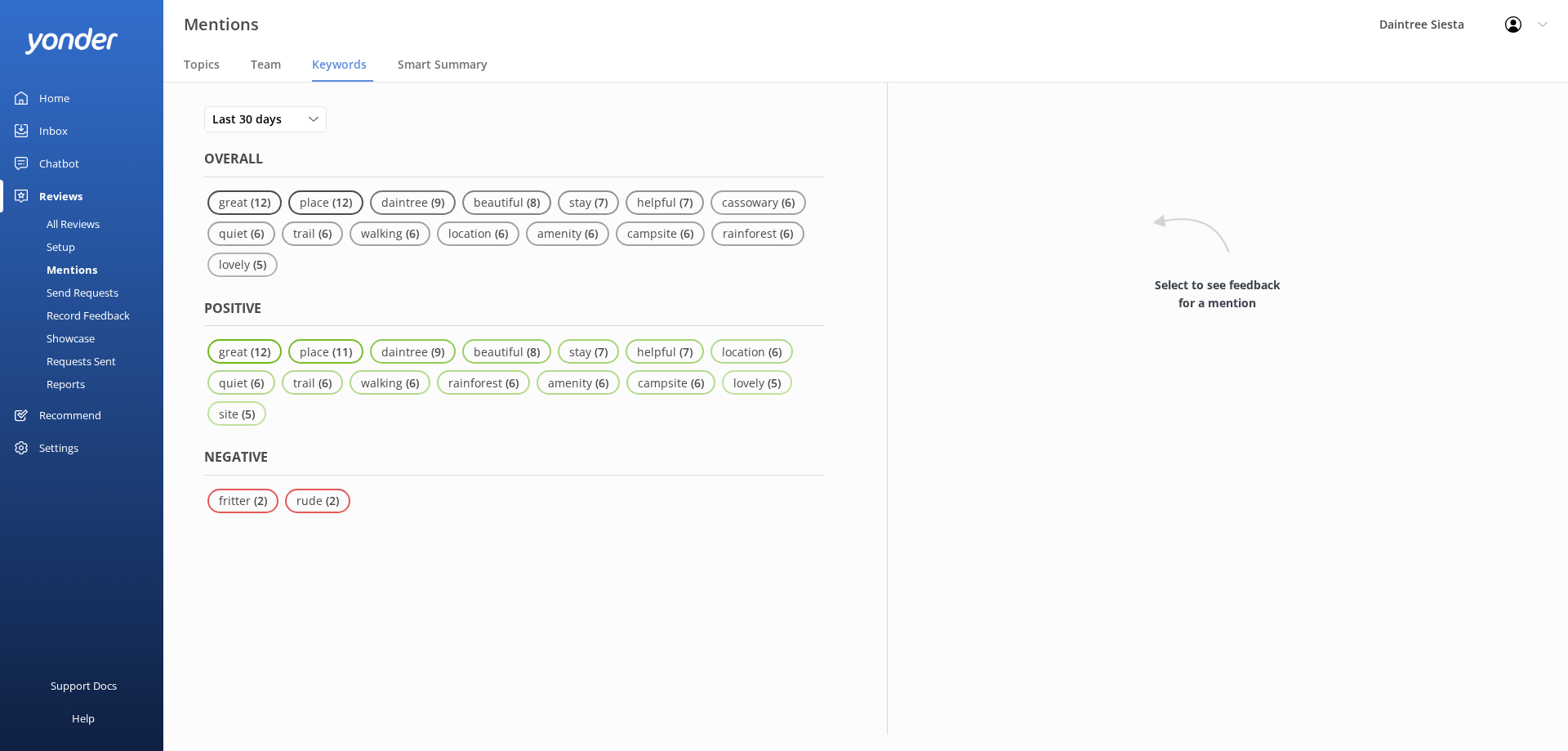
click at [69, 195] on div "Reviews" at bounding box center [61, 195] width 43 height 33
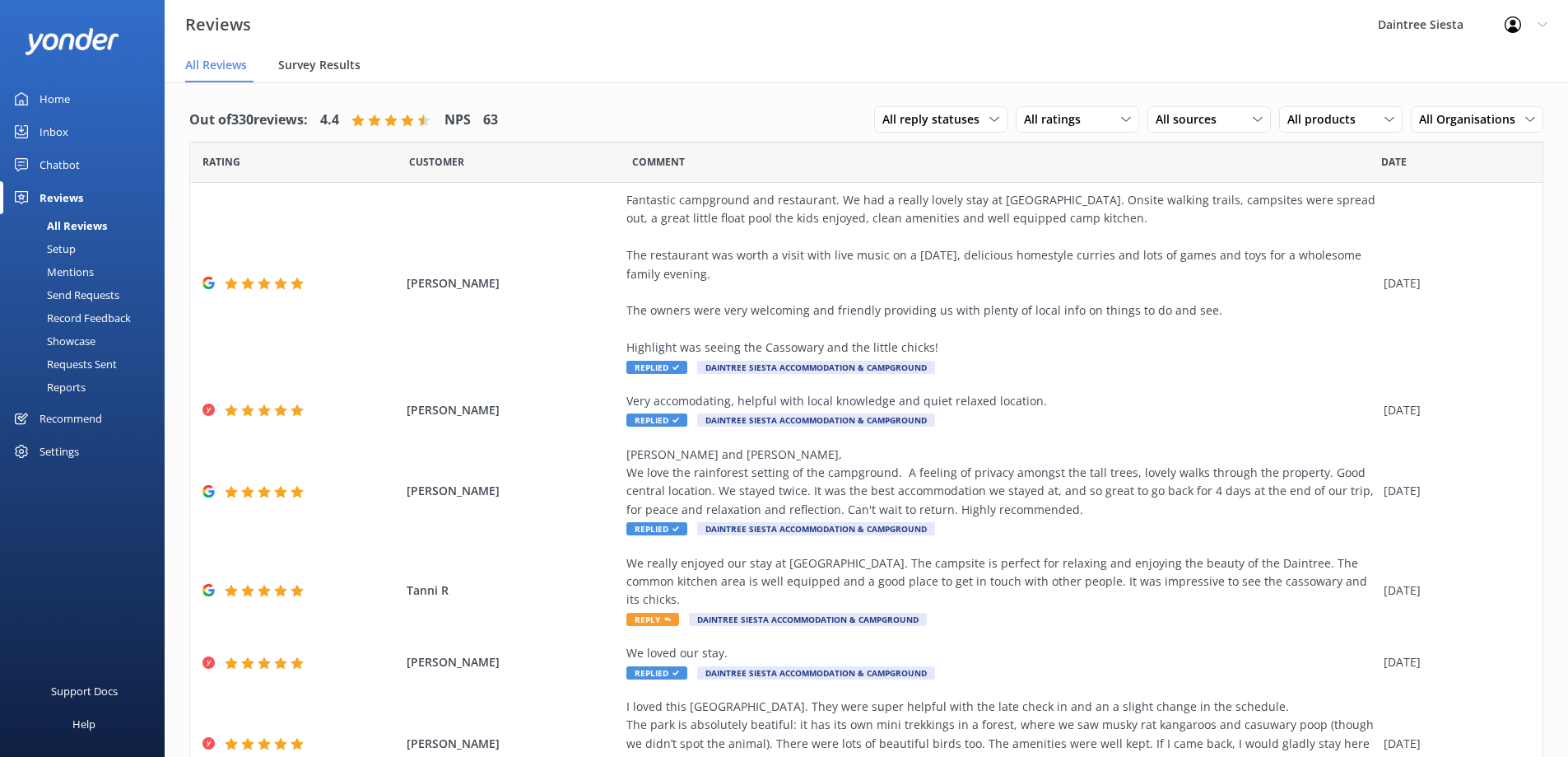
click at [325, 59] on span "Survey Results" at bounding box center [319, 65] width 83 height 17
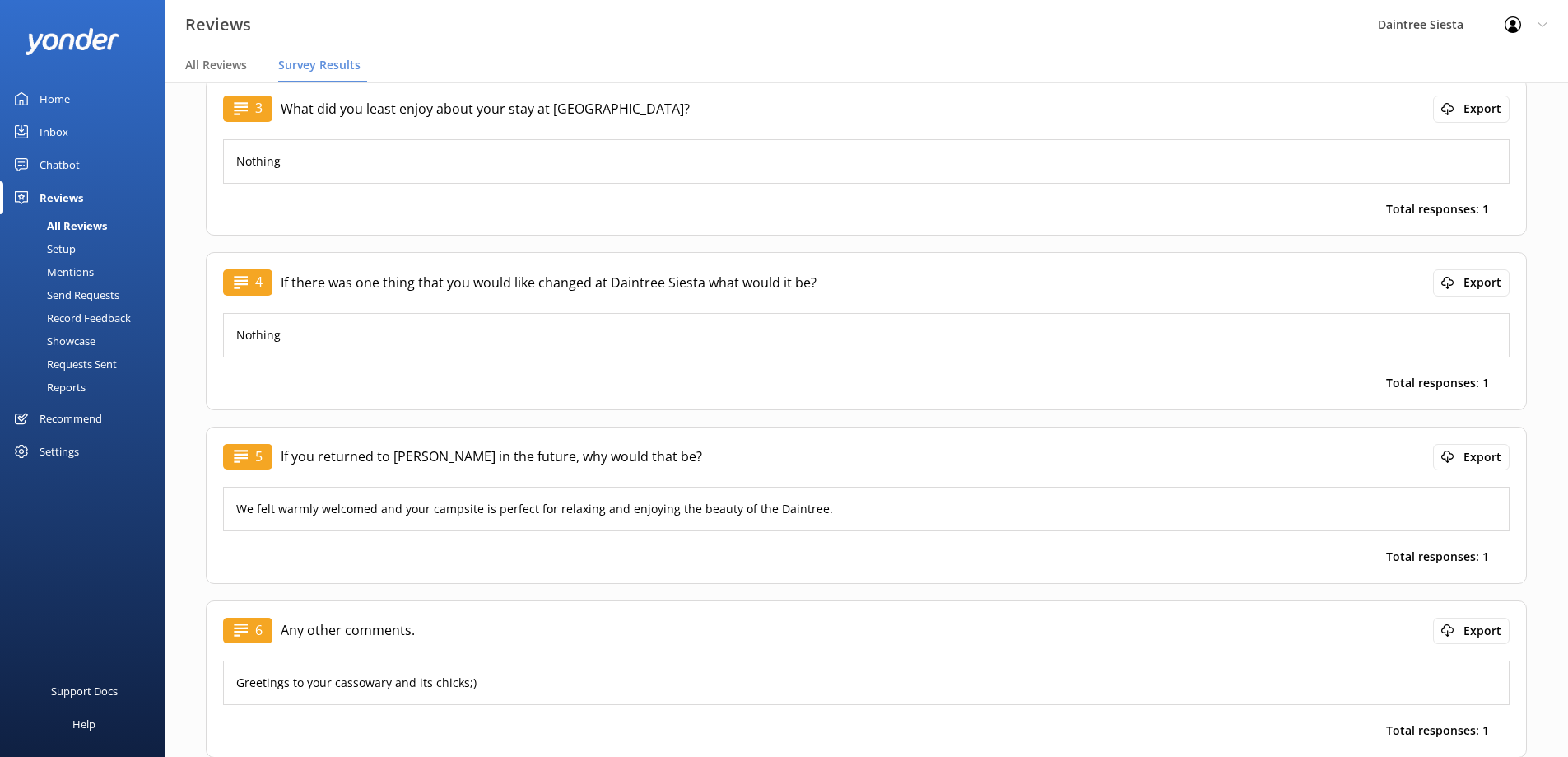
scroll to position [497, 0]
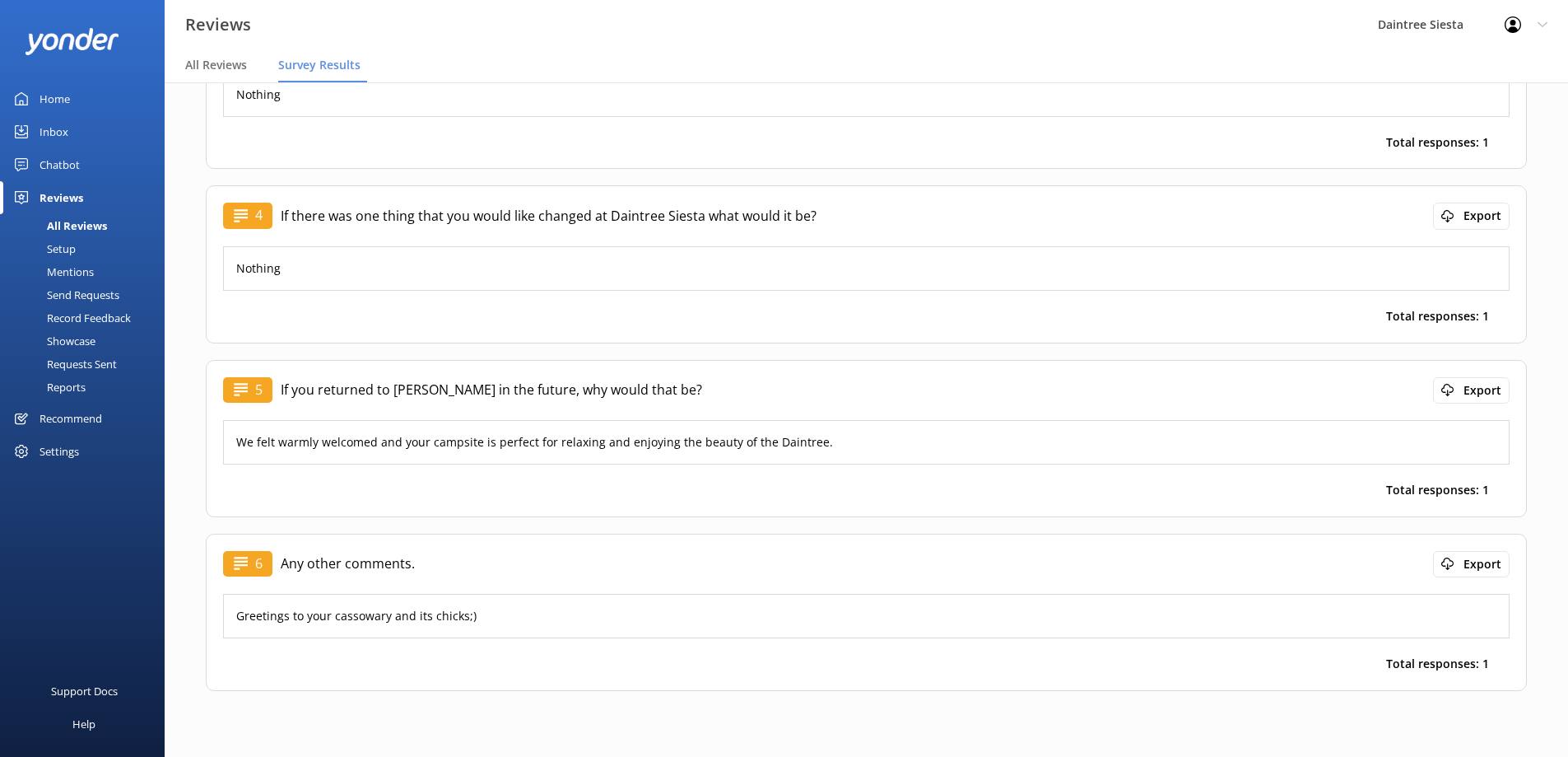
click at [68, 193] on div "Reviews" at bounding box center [61, 197] width 43 height 33
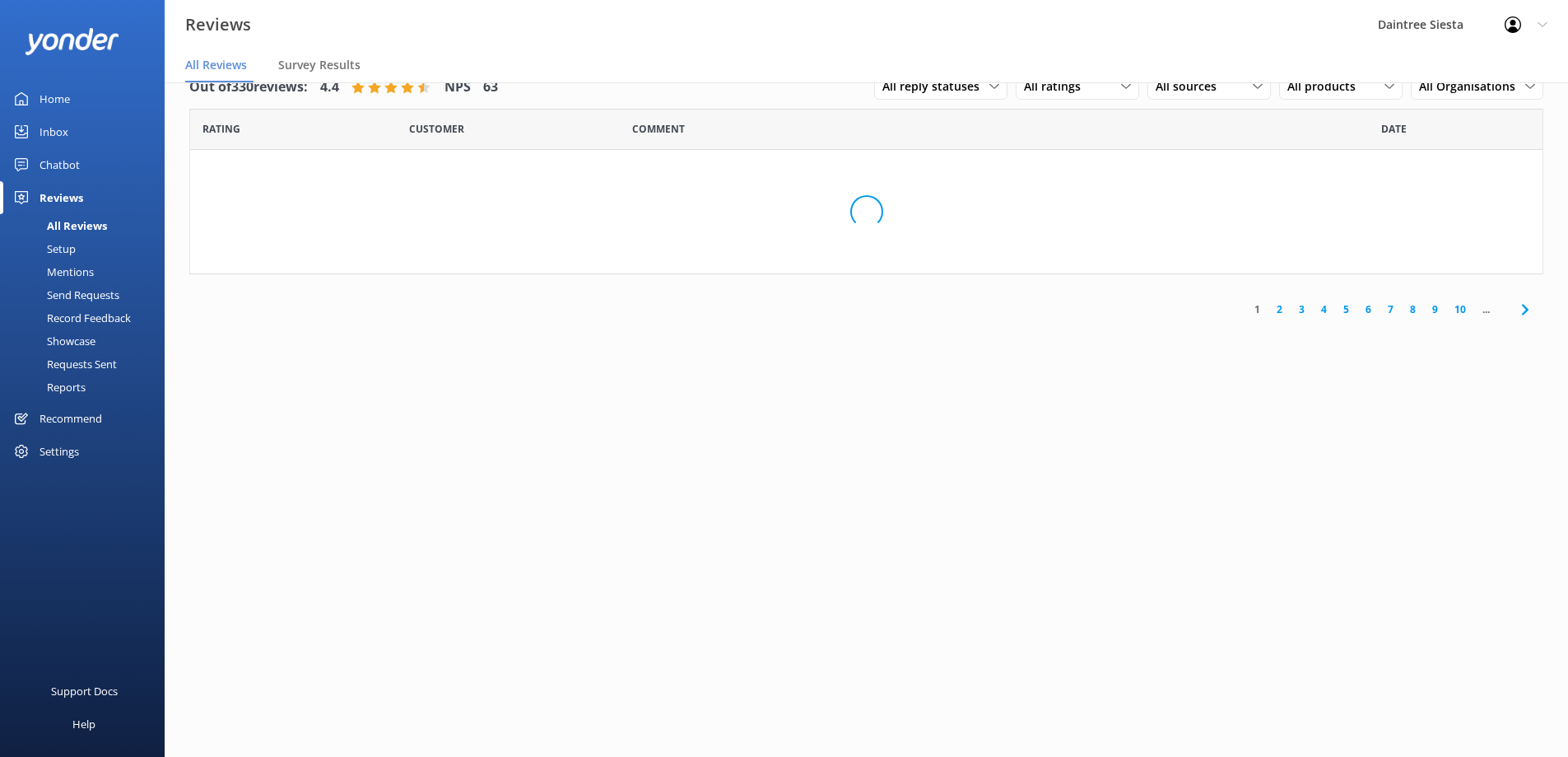
scroll to position [33, 0]
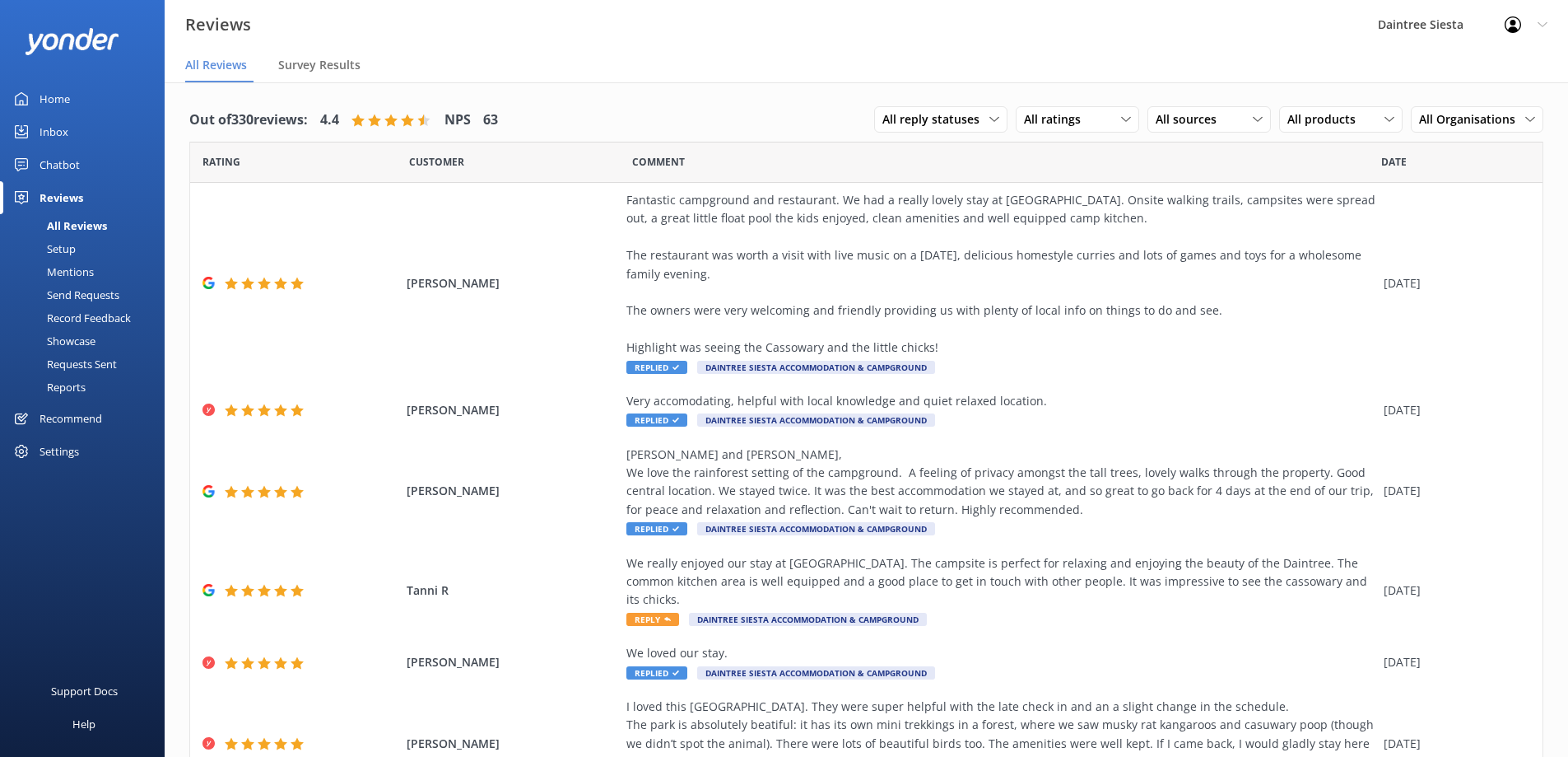
click at [45, 97] on div "Home" at bounding box center [55, 99] width 30 height 33
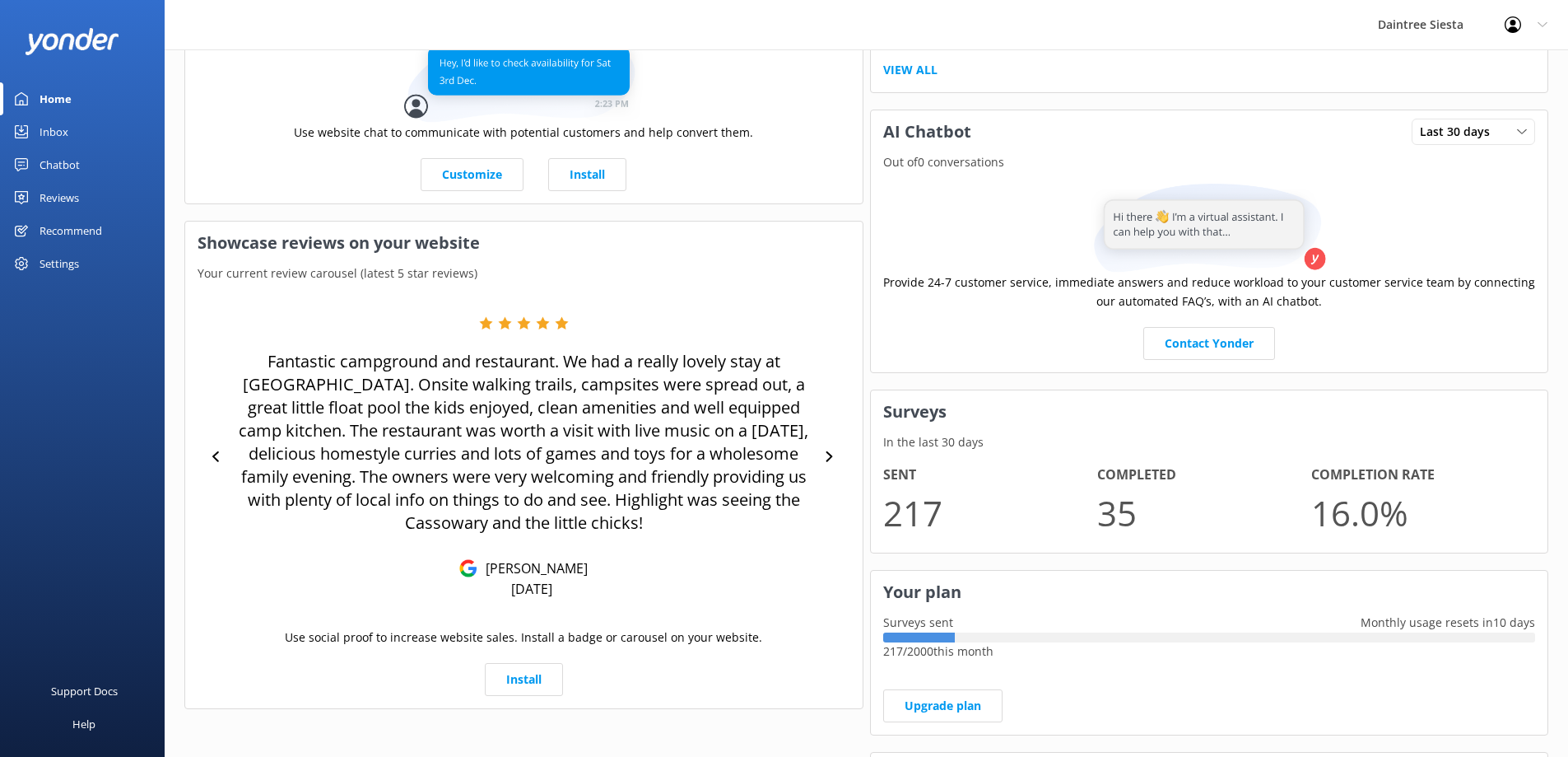
scroll to position [576, 0]
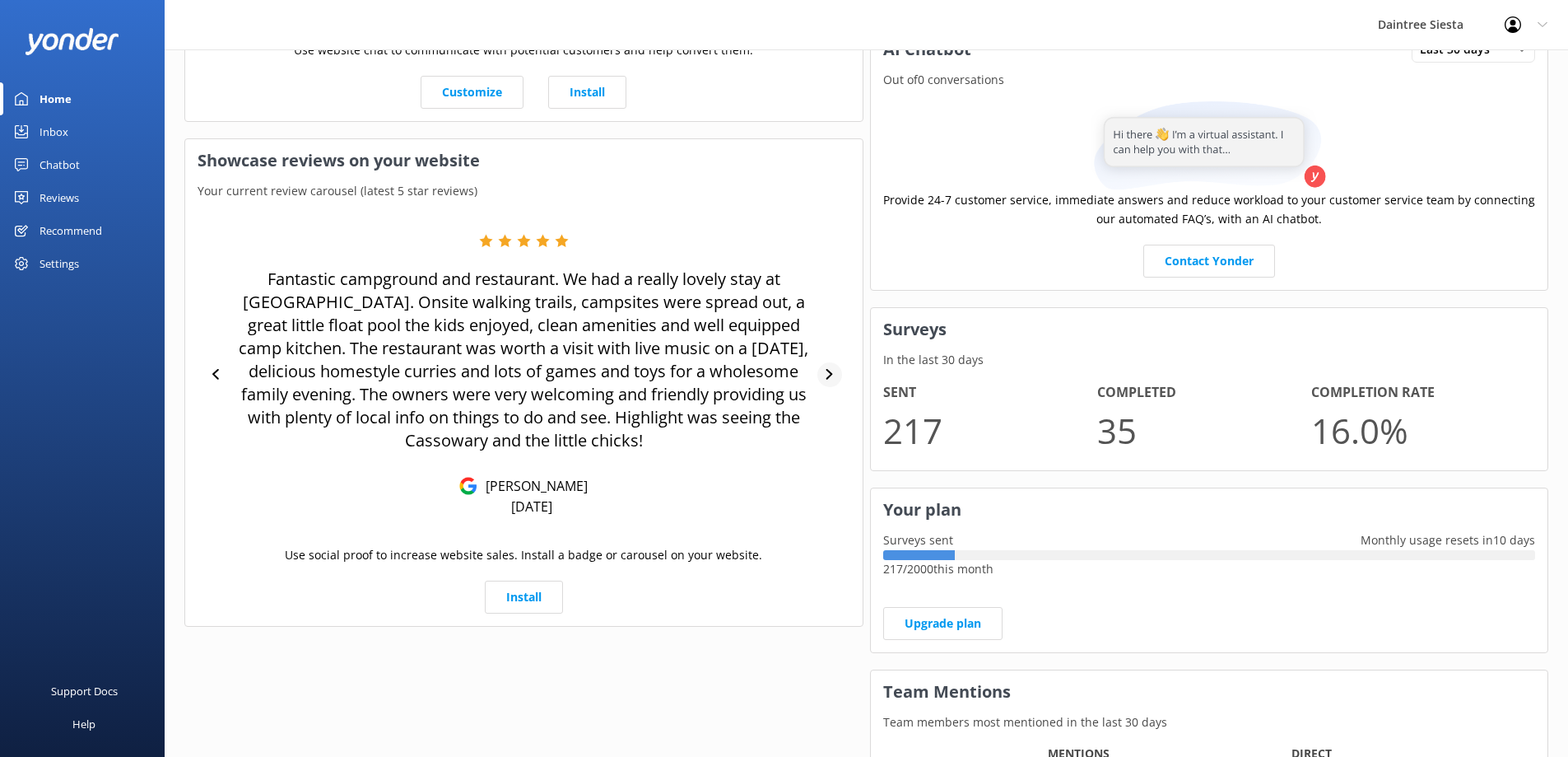
click at [827, 374] on icon at bounding box center [830, 375] width 11 height 11
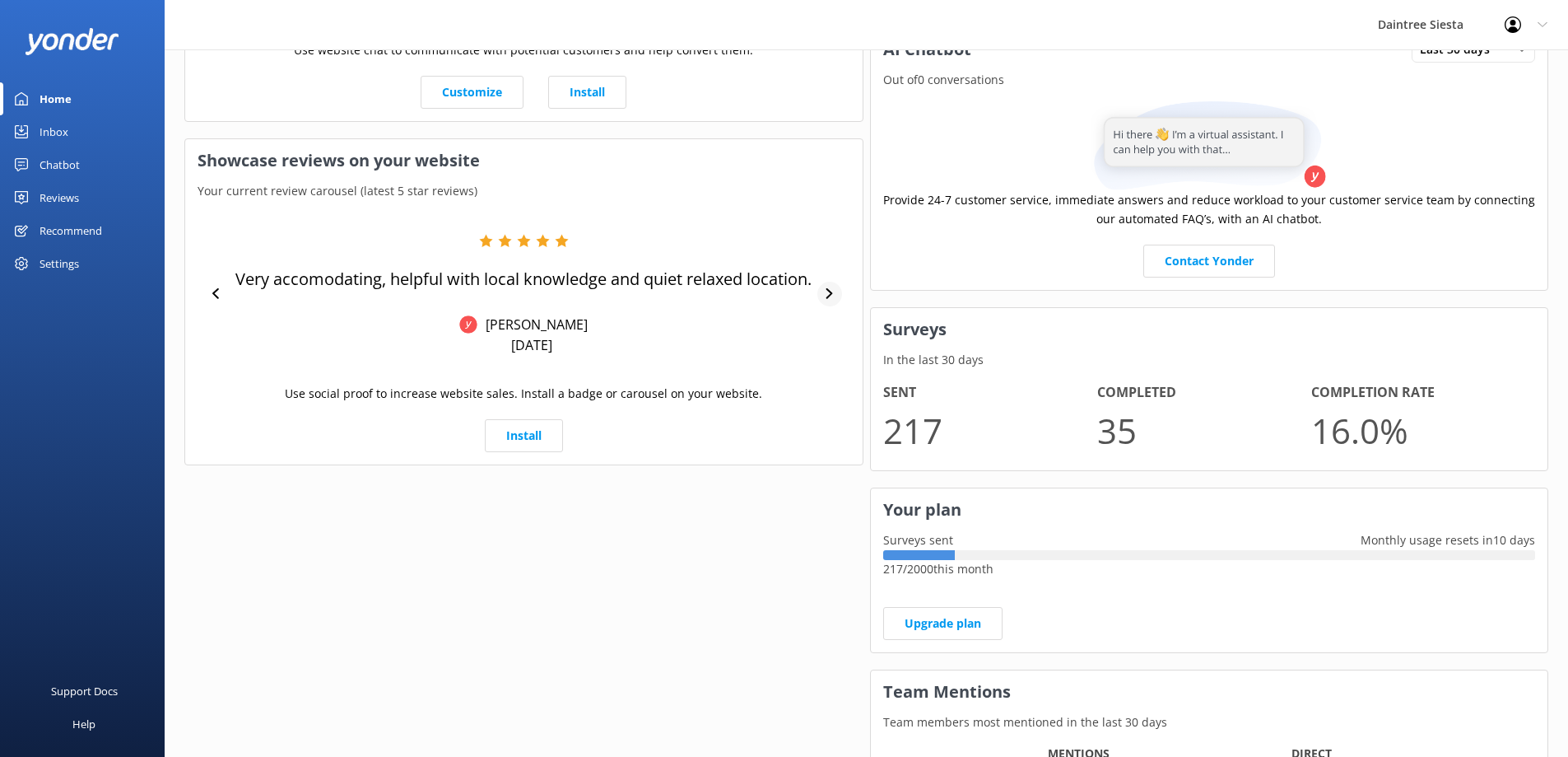
click at [828, 295] on icon at bounding box center [830, 294] width 11 height 11
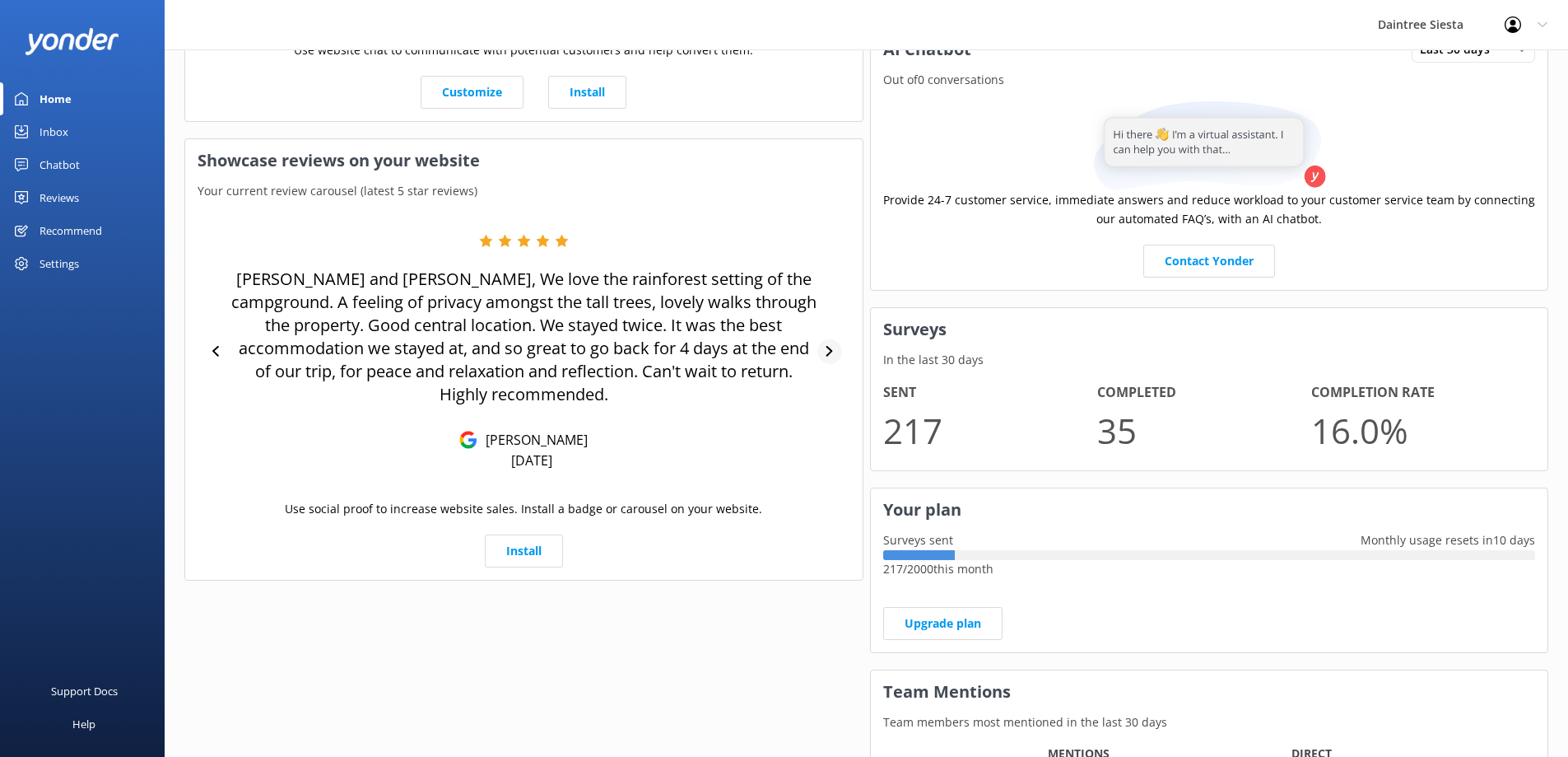
click at [828, 295] on div "Wayne and Gail, We love the rainforest setting of the campground. A feeling of …" at bounding box center [524, 351] width 653 height 235
click at [830, 346] on icon at bounding box center [830, 351] width 11 height 11
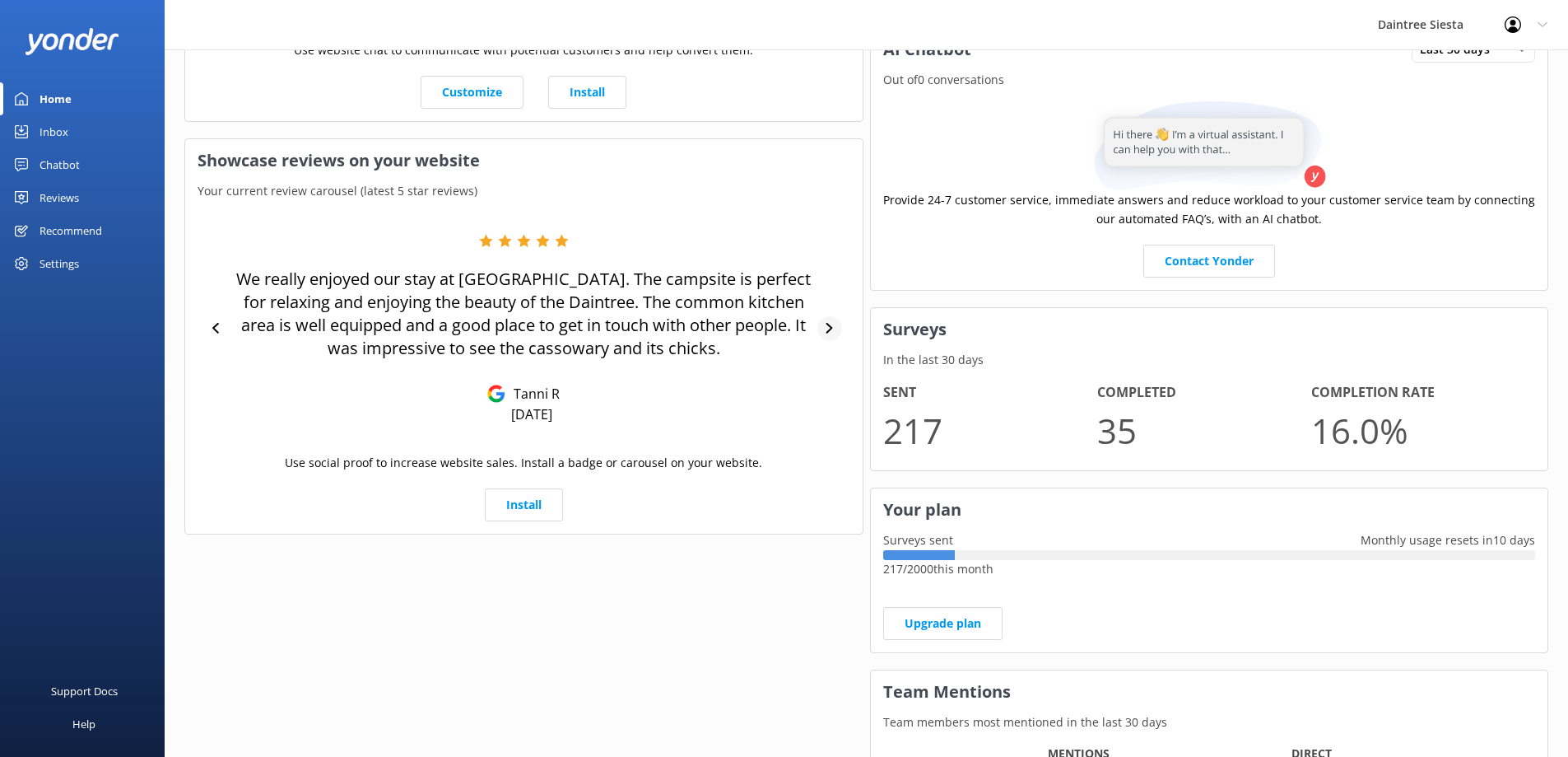
click at [829, 329] on icon at bounding box center [830, 328] width 11 height 11
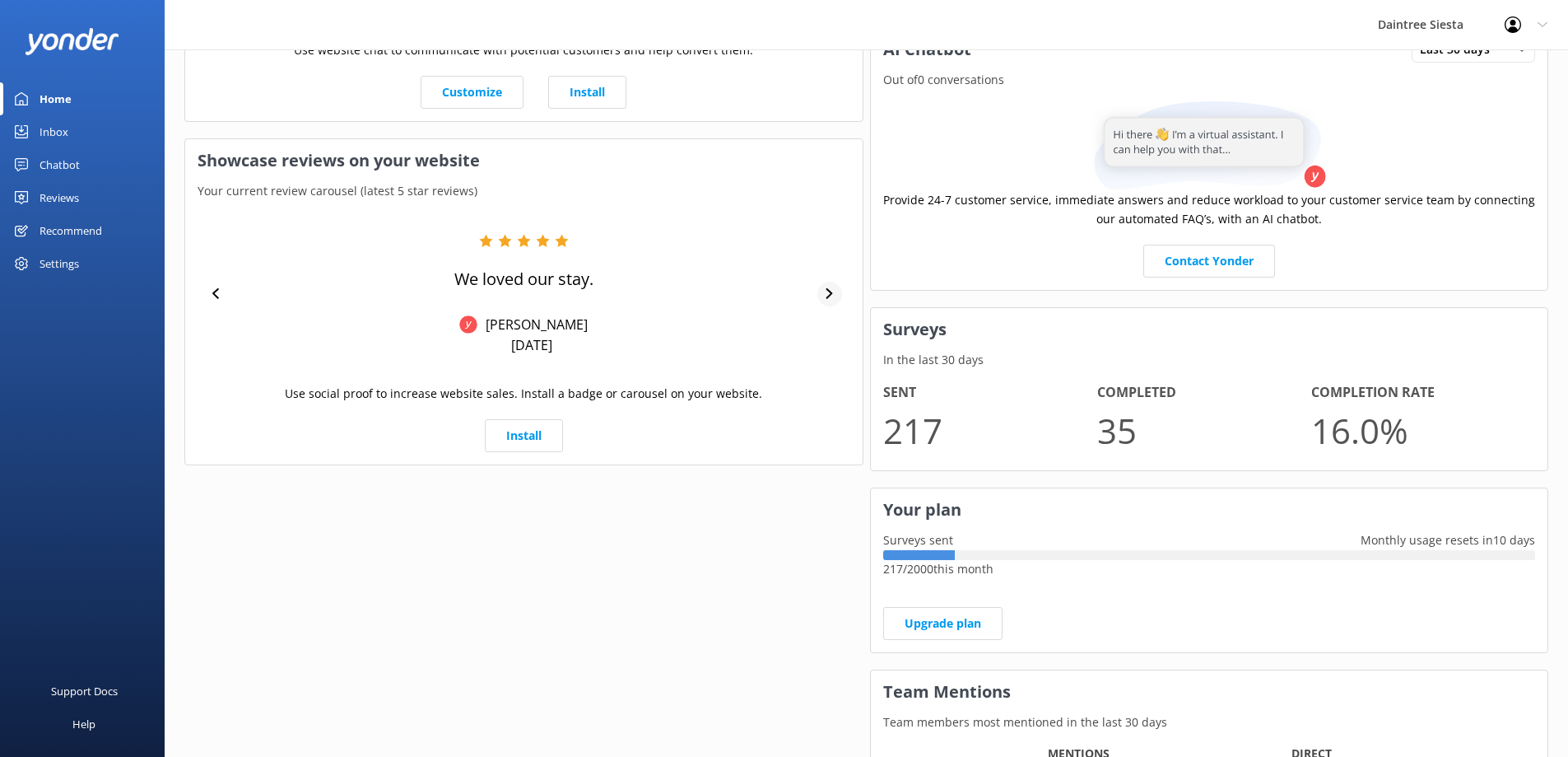
click at [836, 292] on div at bounding box center [830, 294] width 25 height 25
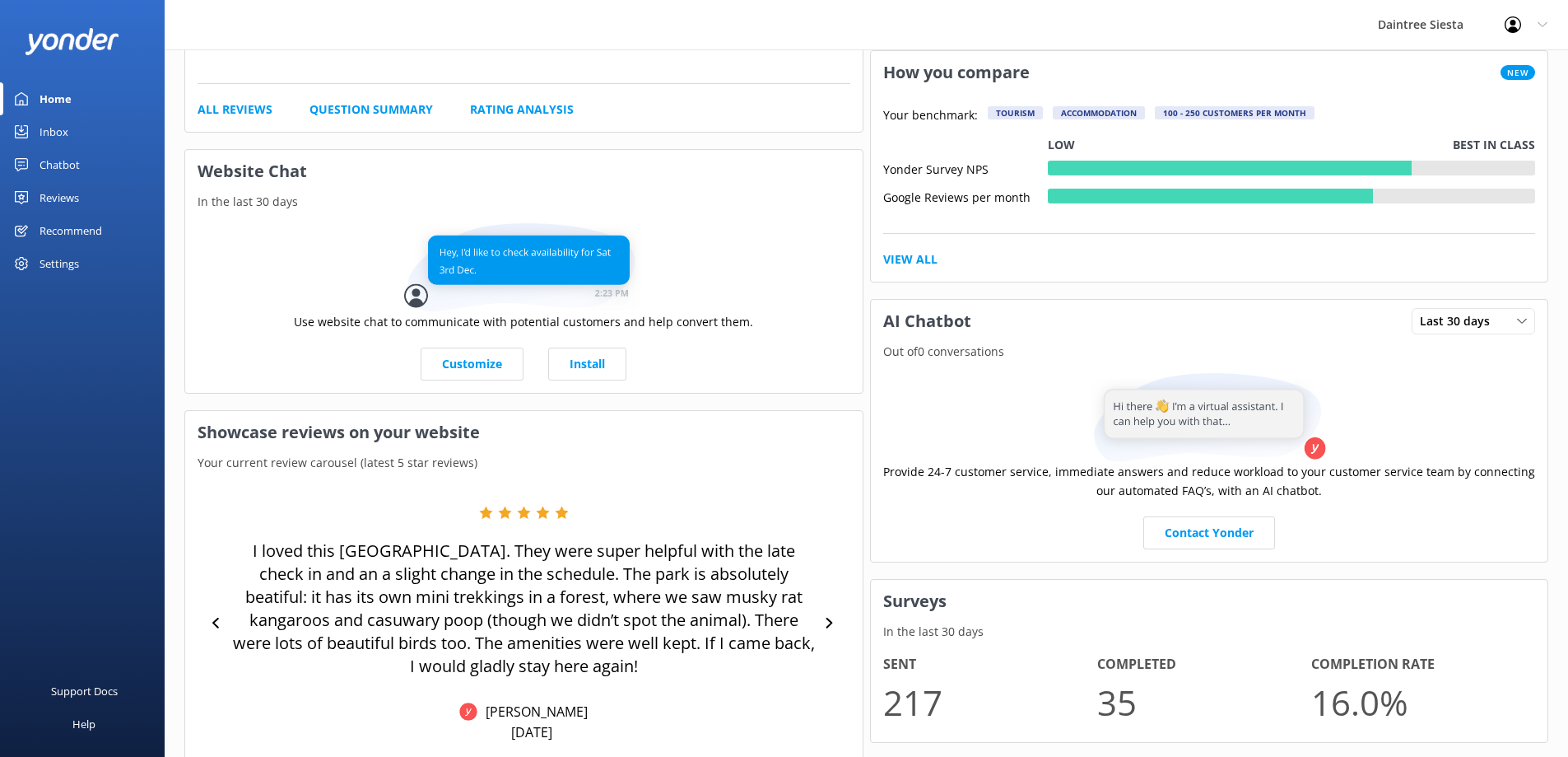
scroll to position [302, 0]
